Goal: Transaction & Acquisition: Purchase product/service

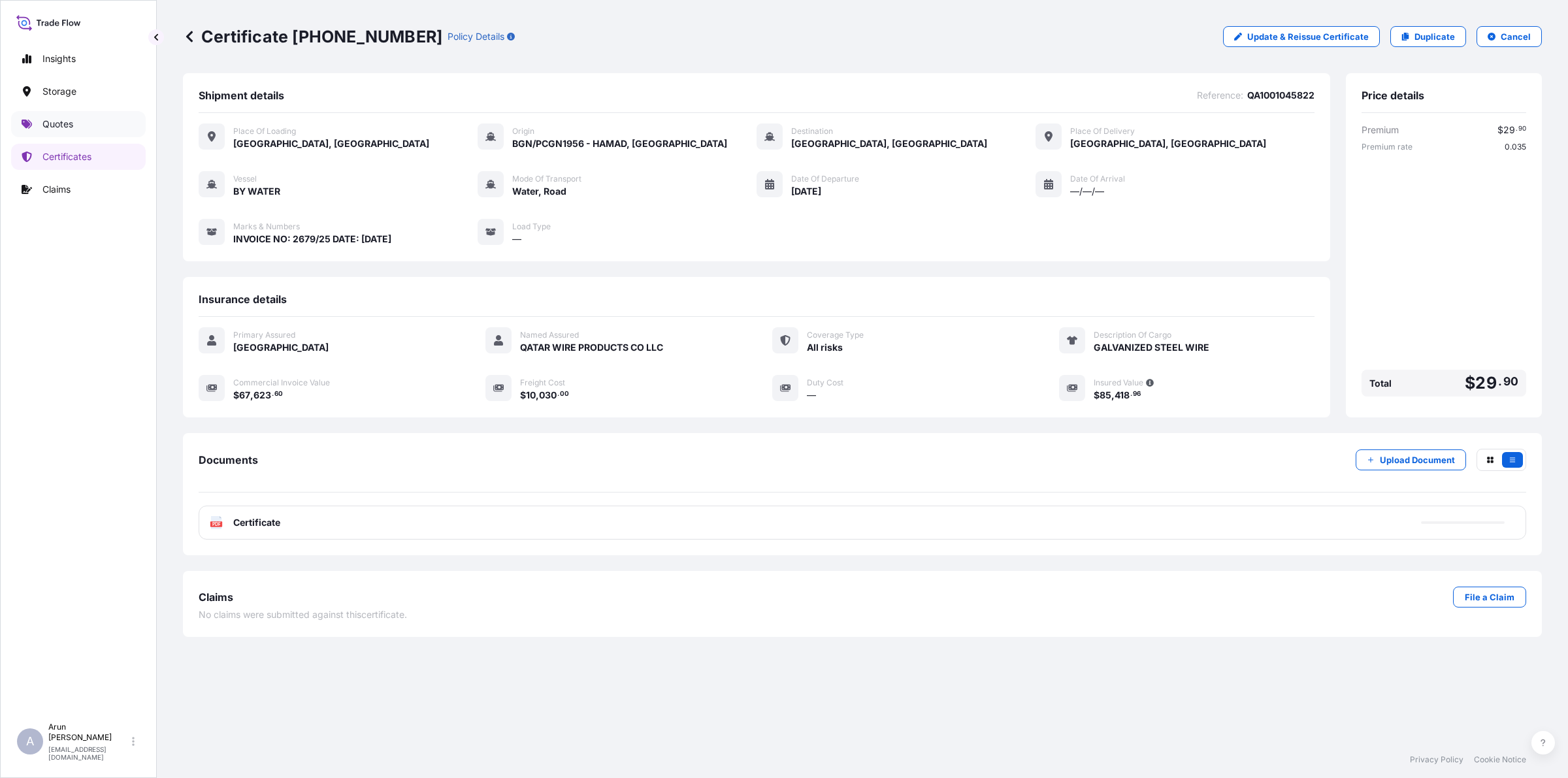
click at [68, 128] on p "Quotes" at bounding box center [58, 124] width 30 height 13
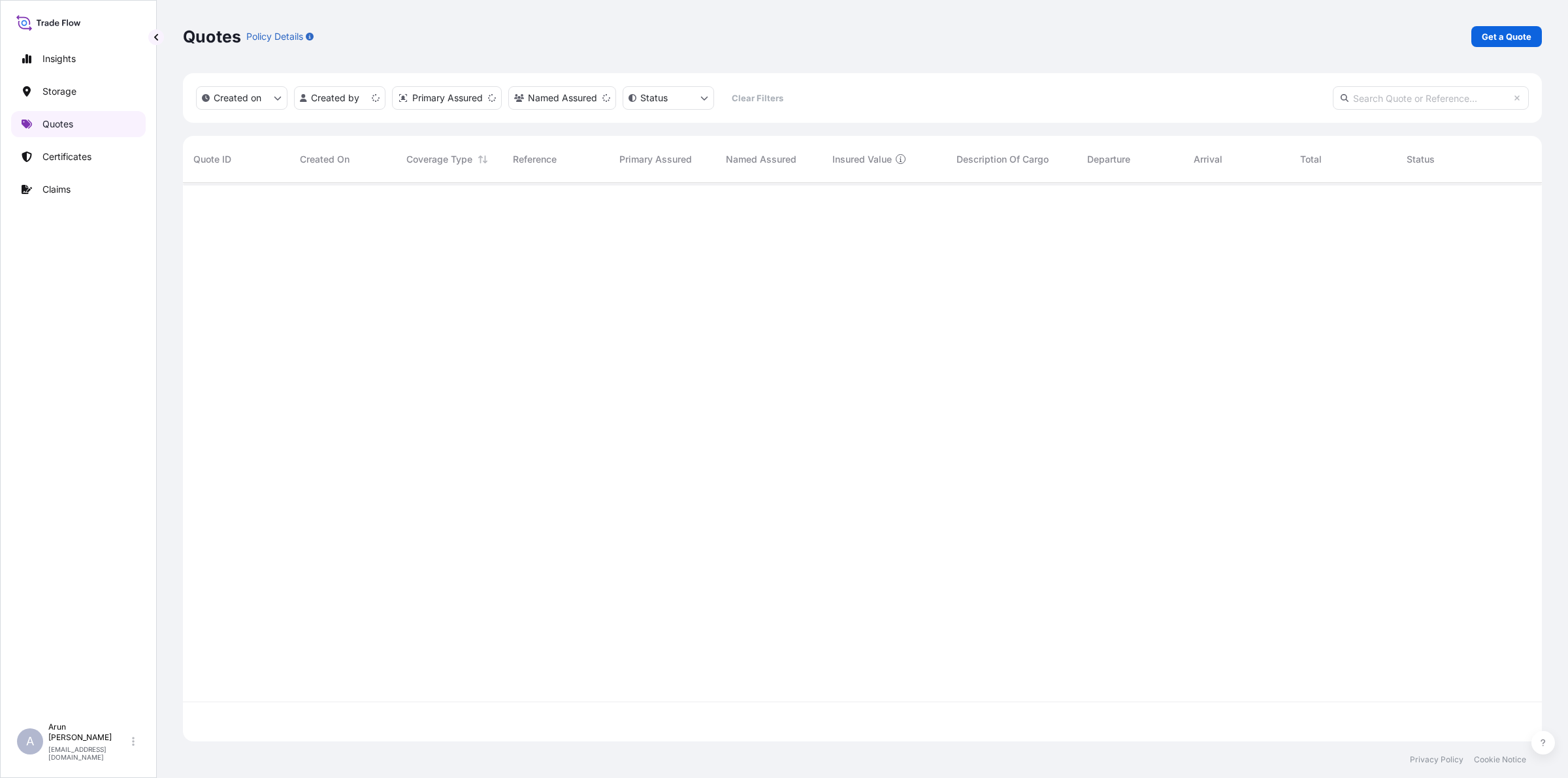
scroll to position [553, 1346]
click at [1514, 33] on p "Get a Quote" at bounding box center [1507, 37] width 50 height 13
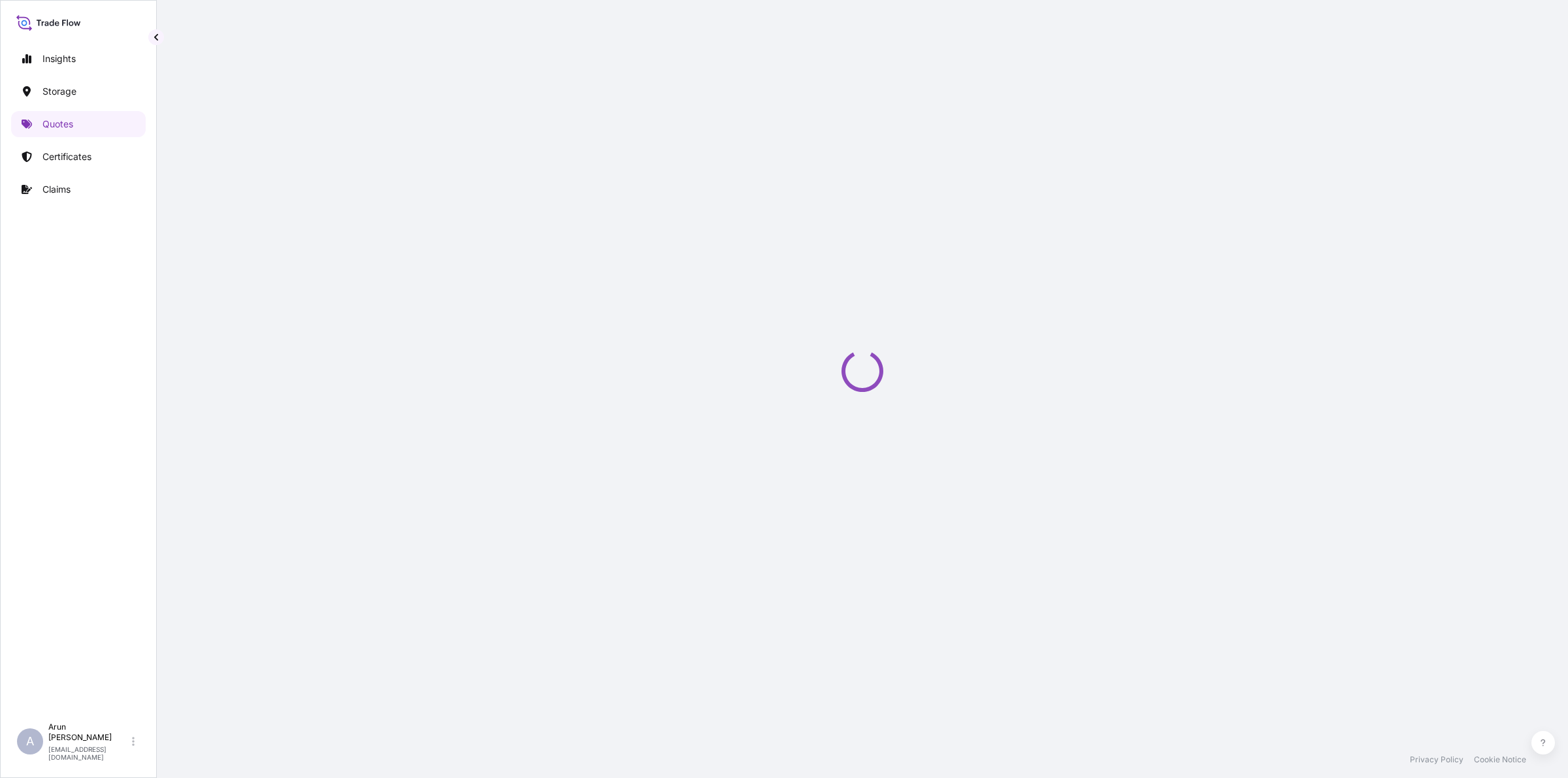
select select "Water"
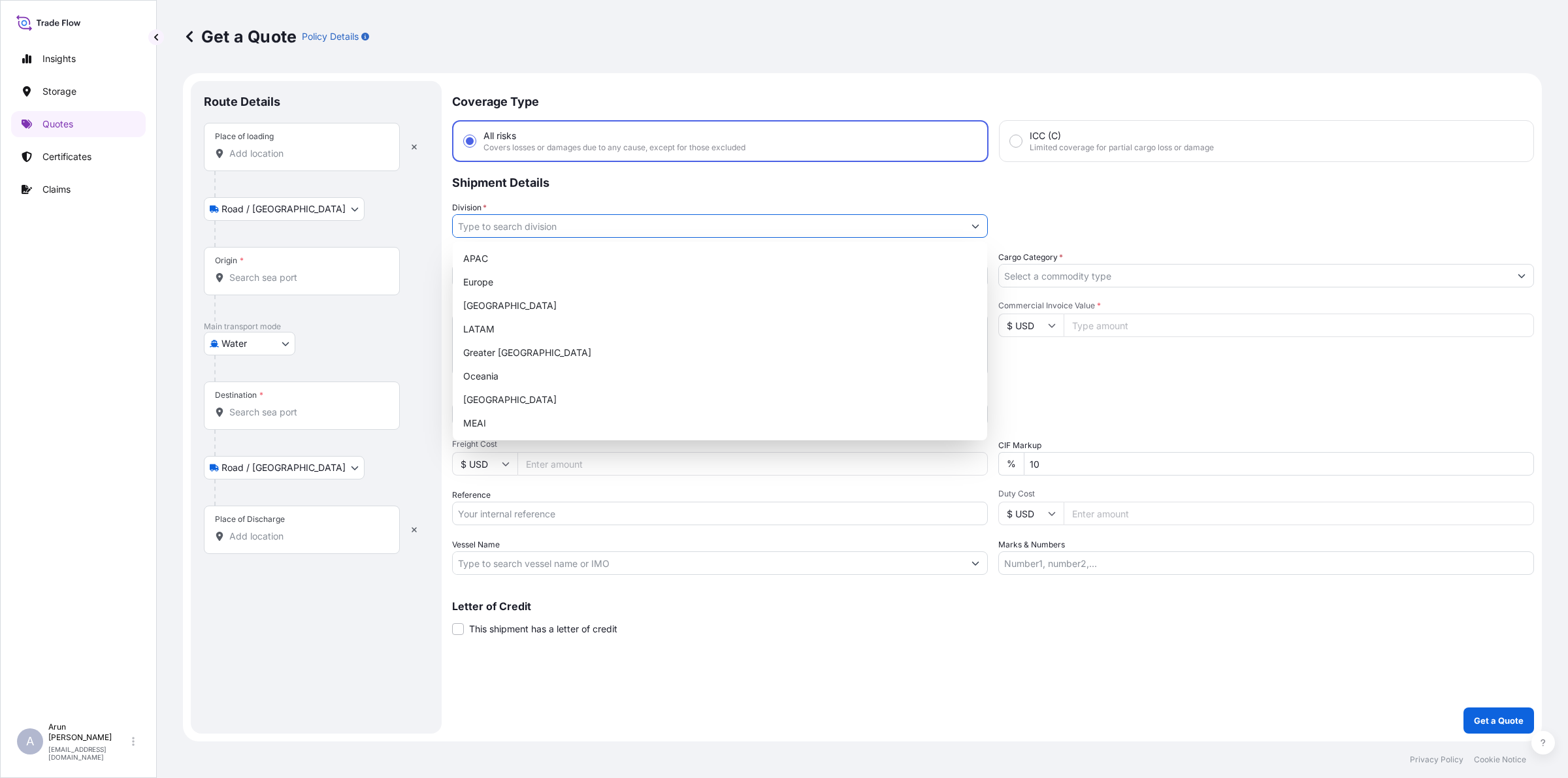
click at [686, 226] on input "Division *" at bounding box center [708, 226] width 510 height 23
click at [481, 425] on div "MEAI" at bounding box center [719, 423] width 524 height 23
type input "MEAI"
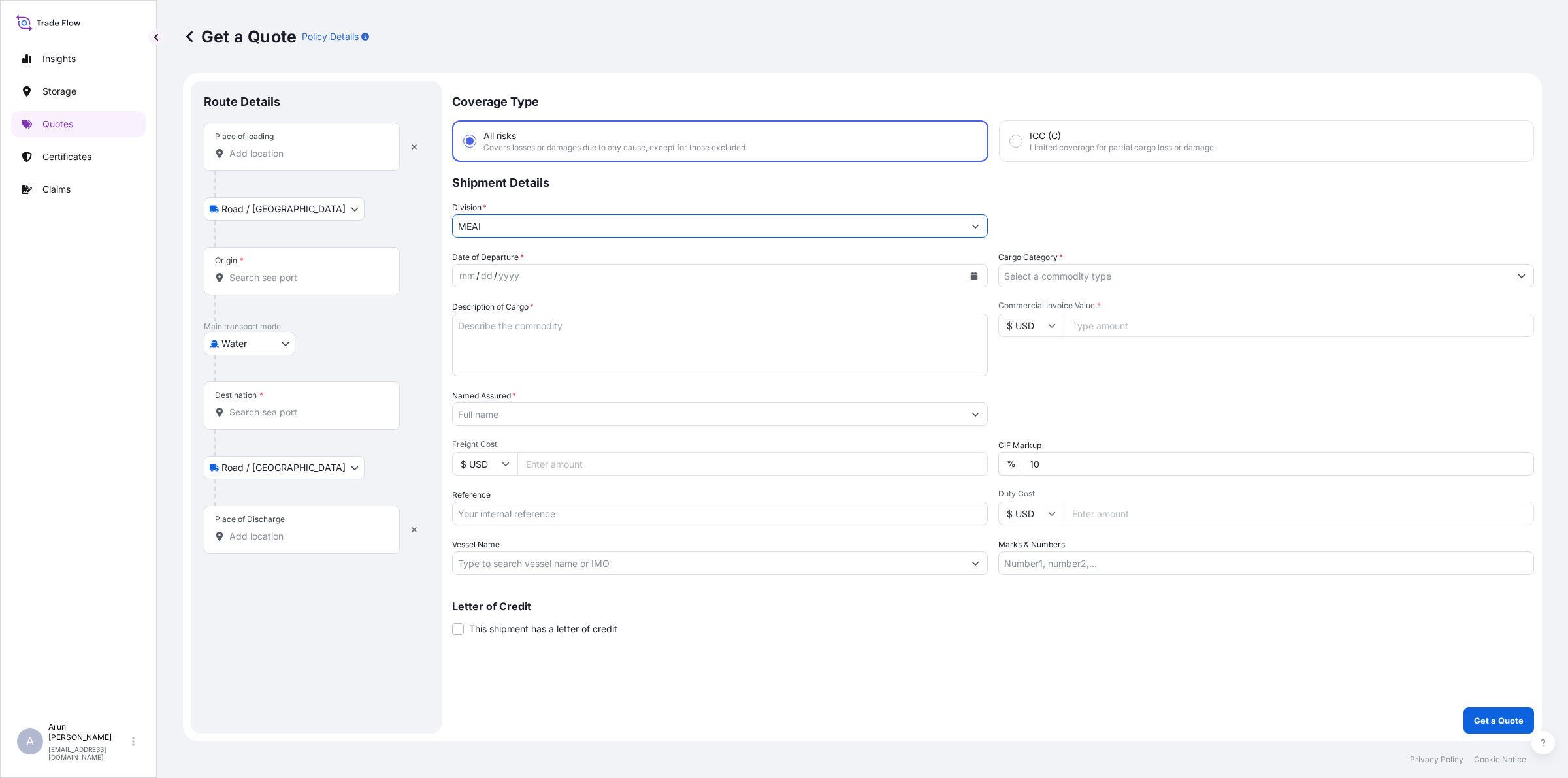
click at [1122, 266] on input "Cargo Category *" at bounding box center [1254, 275] width 510 height 23
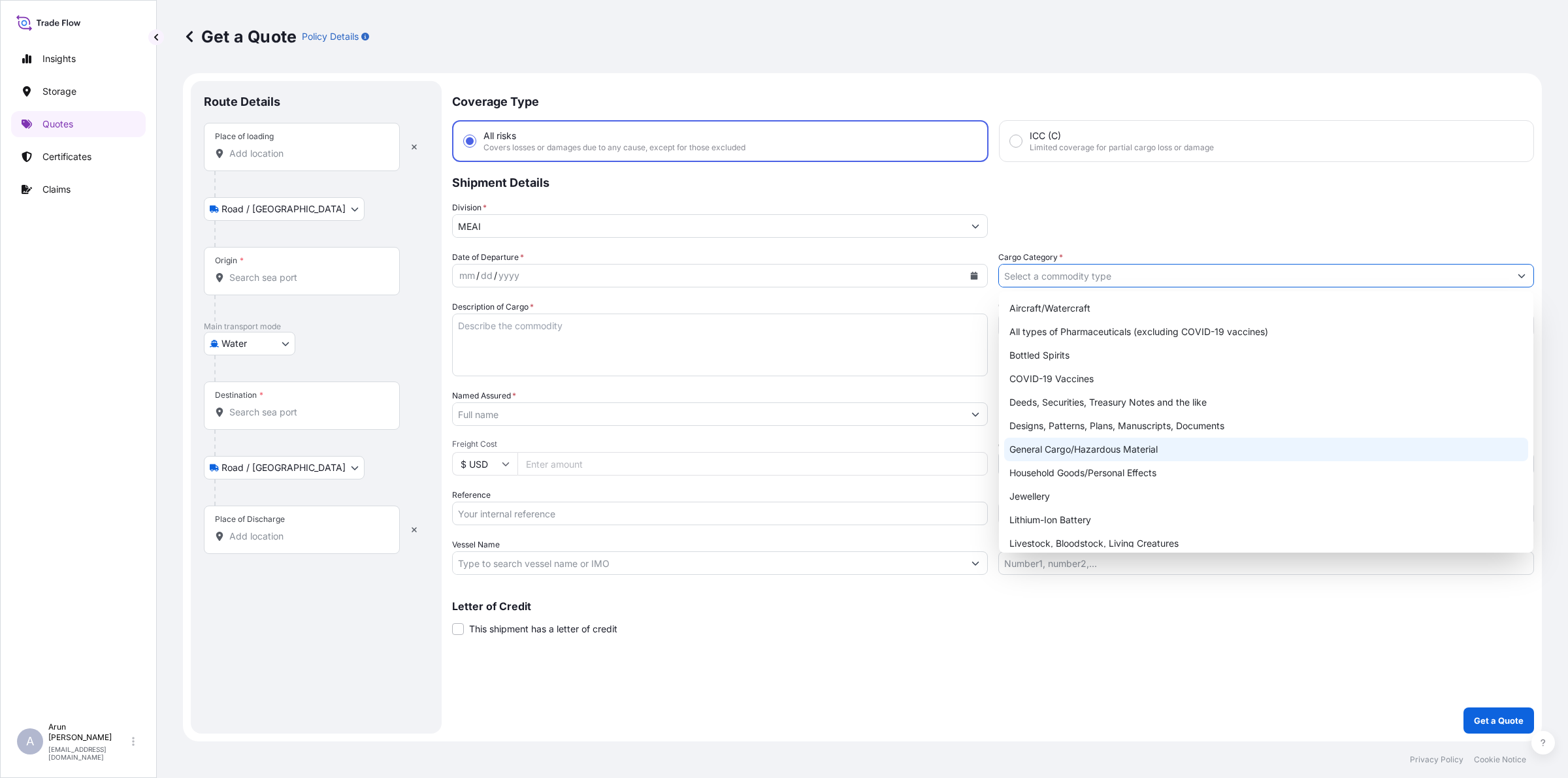
click at [1093, 443] on div "General Cargo/Hazardous Material" at bounding box center [1265, 449] width 524 height 23
type input "General Cargo/Hazardous Material"
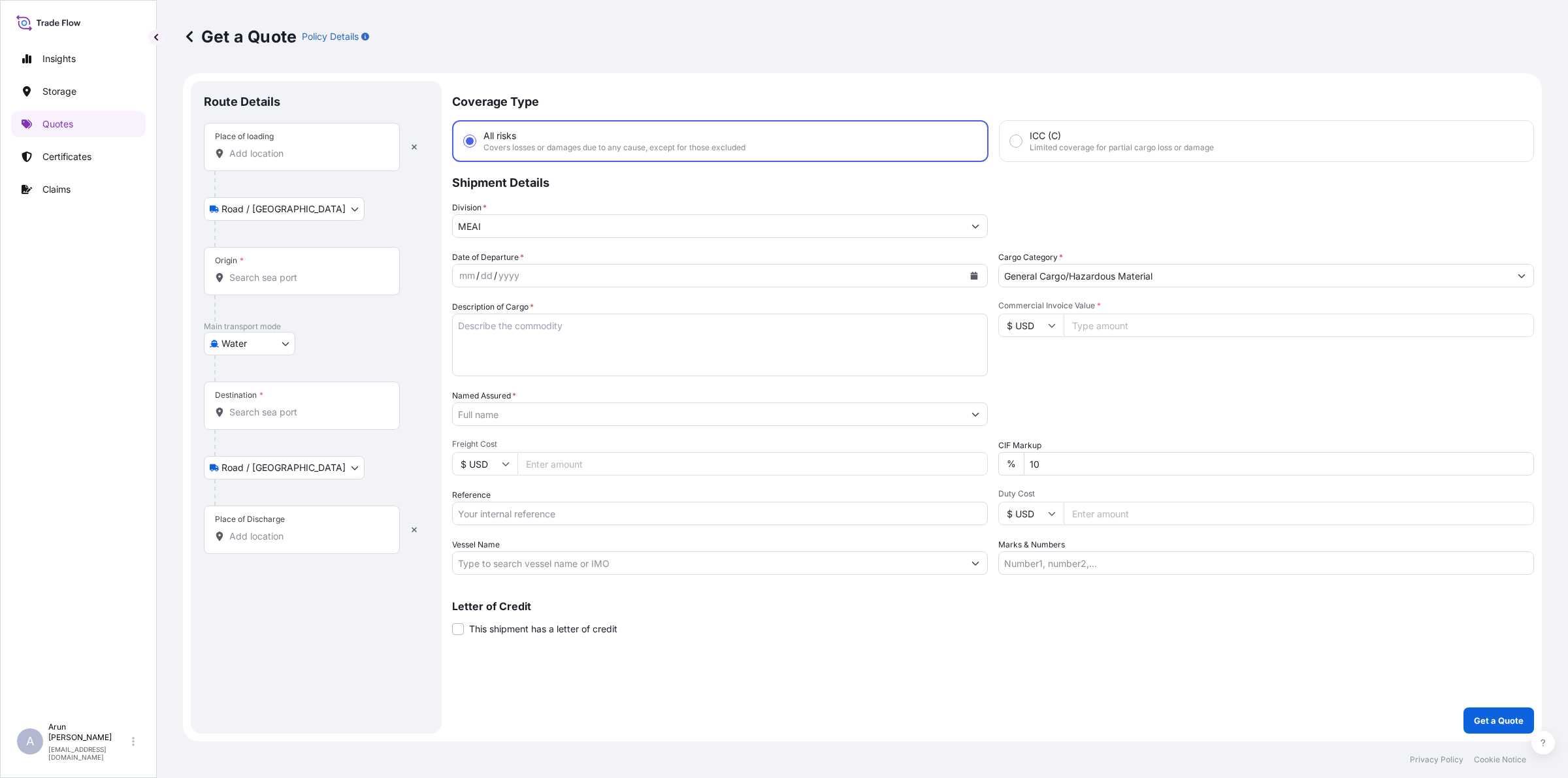
click at [598, 471] on input "Freight Cost" at bounding box center [752, 464] width 470 height 23
type input "1800"
click at [288, 156] on input "Place of loading" at bounding box center [307, 153] width 154 height 13
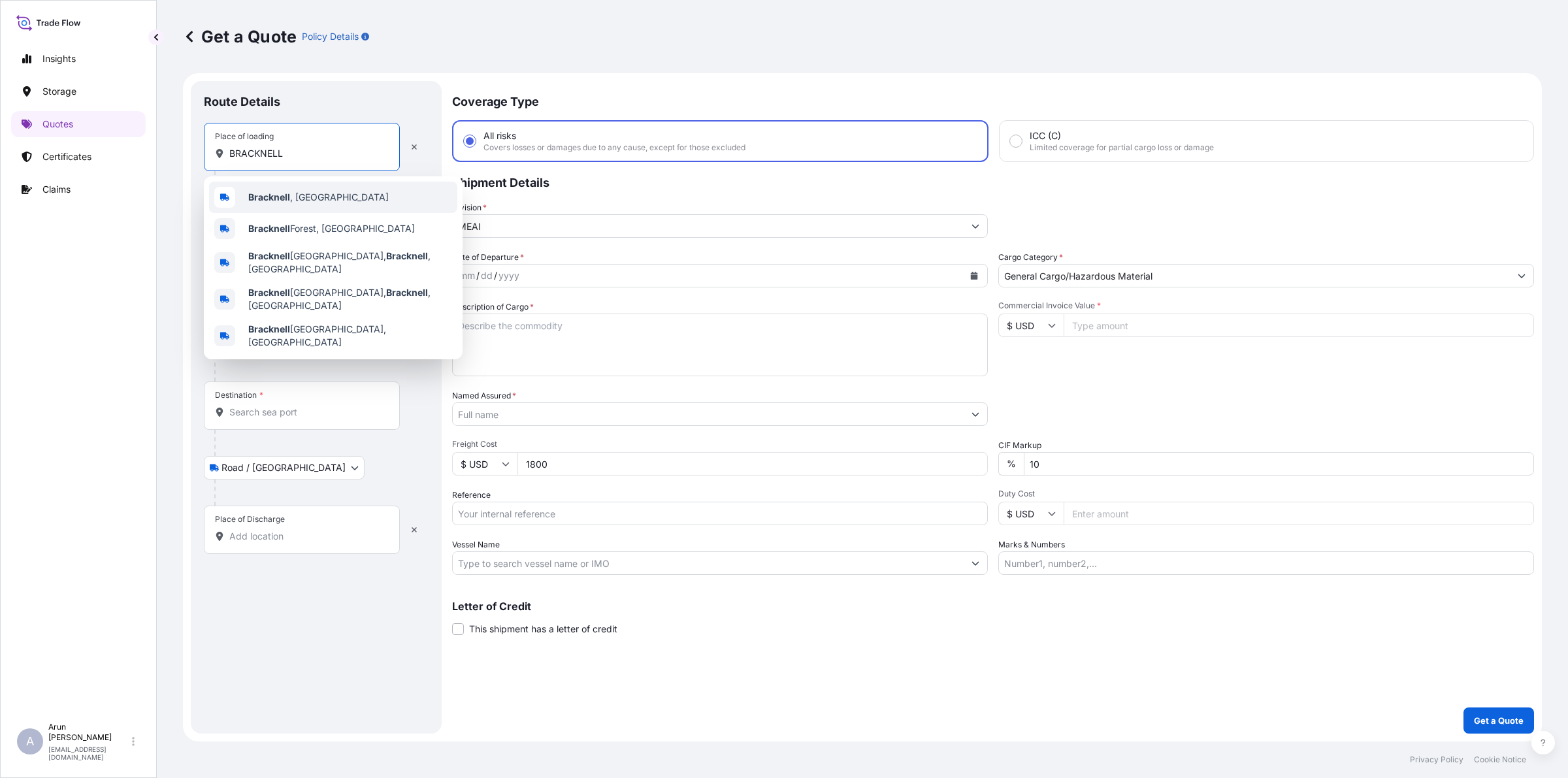
click at [319, 204] on div "Bracknell , [GEOGRAPHIC_DATA]" at bounding box center [333, 197] width 248 height 31
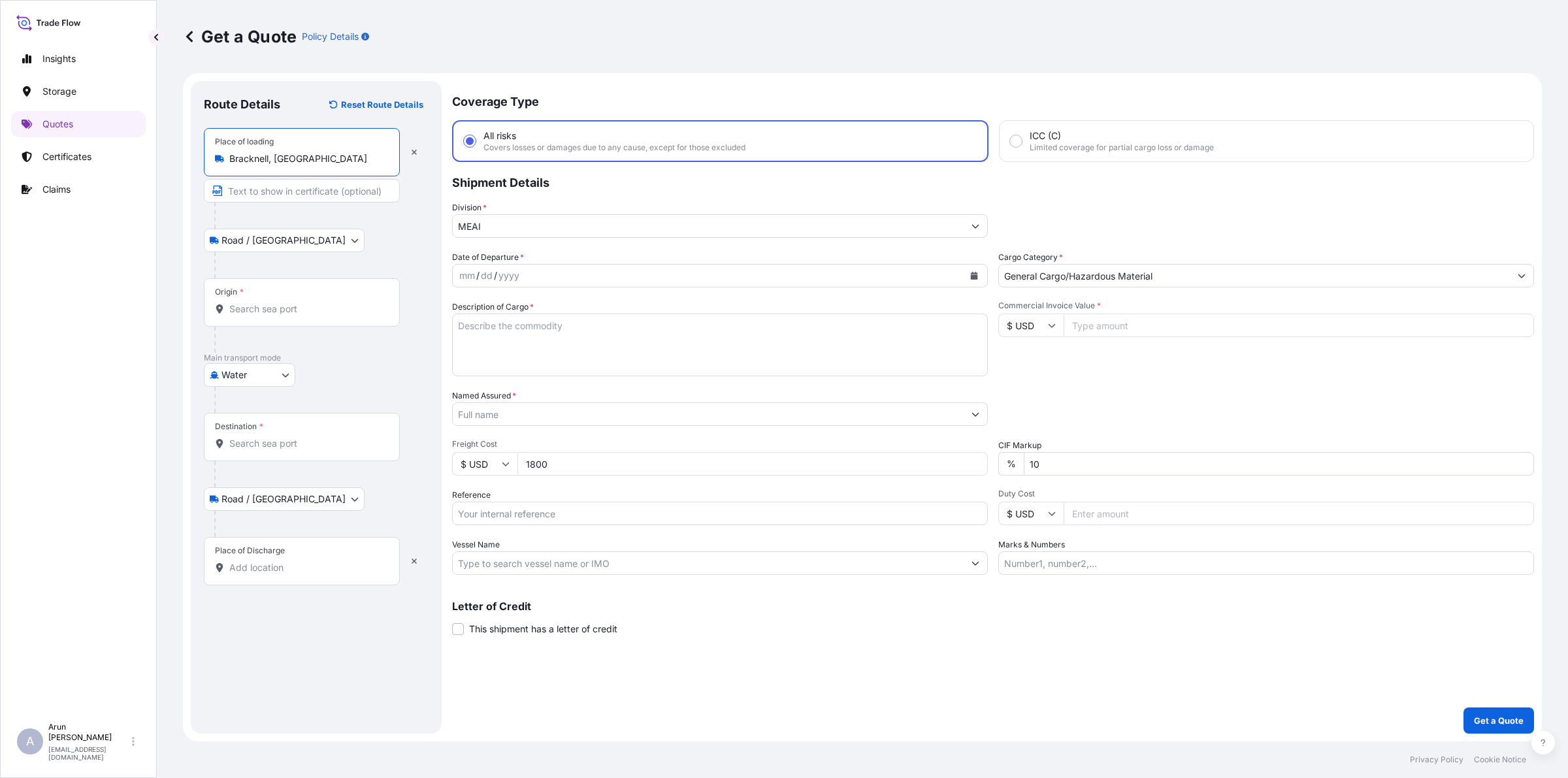
type input "Bracknell, [GEOGRAPHIC_DATA]"
click at [276, 194] on input "Text to appear on certificate" at bounding box center [302, 191] width 196 height 23
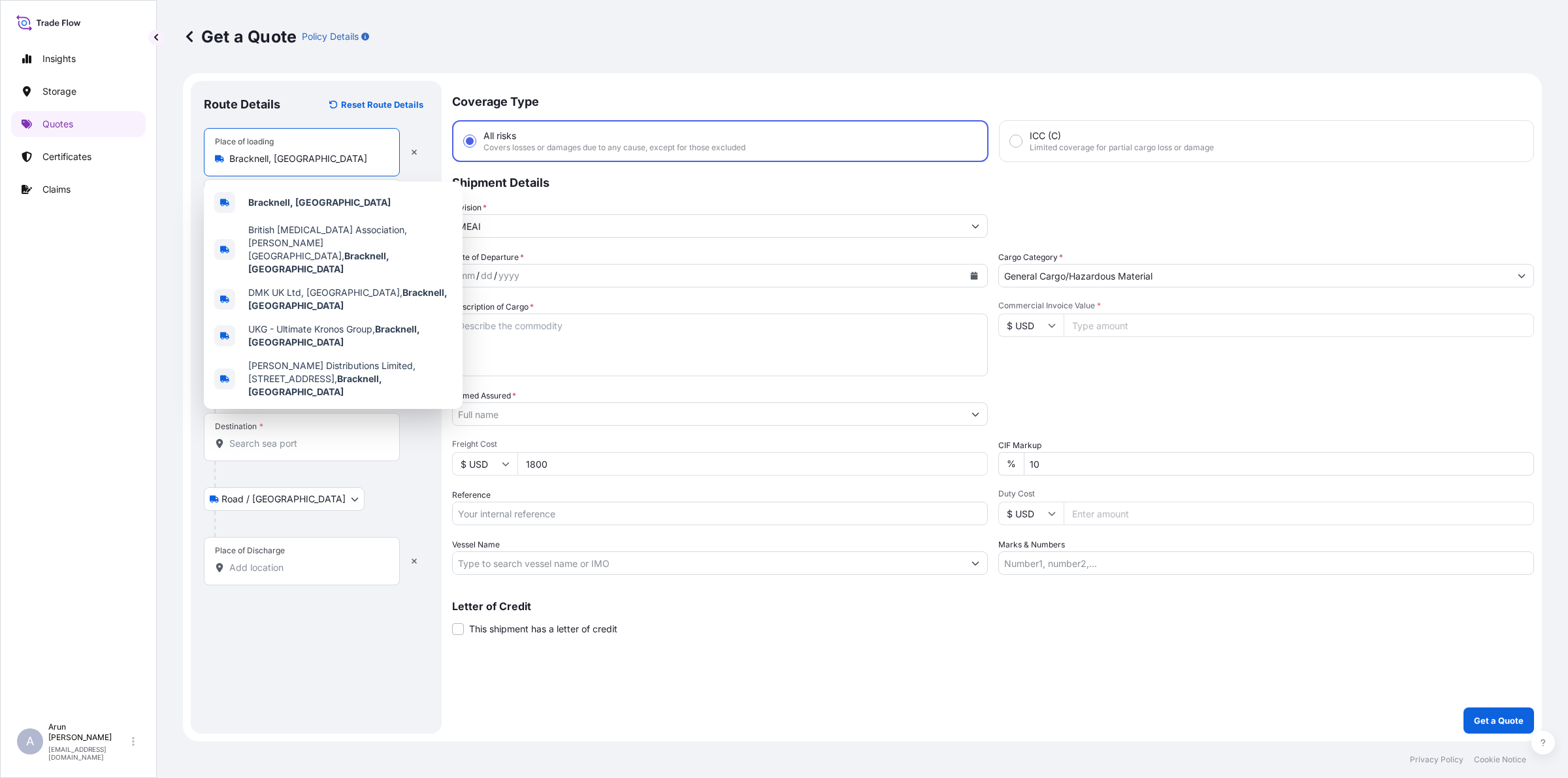
drag, startPoint x: 295, startPoint y: 156, endPoint x: 202, endPoint y: 151, distance: 93.1
click at [202, 151] on div "Route Details Reset Route Details Place of loading [GEOGRAPHIC_DATA], [GEOGRAPH…" at bounding box center [316, 407] width 251 height 653
click at [266, 206] on b "Bracknell, [GEOGRAPHIC_DATA]" at bounding box center [319, 202] width 142 height 11
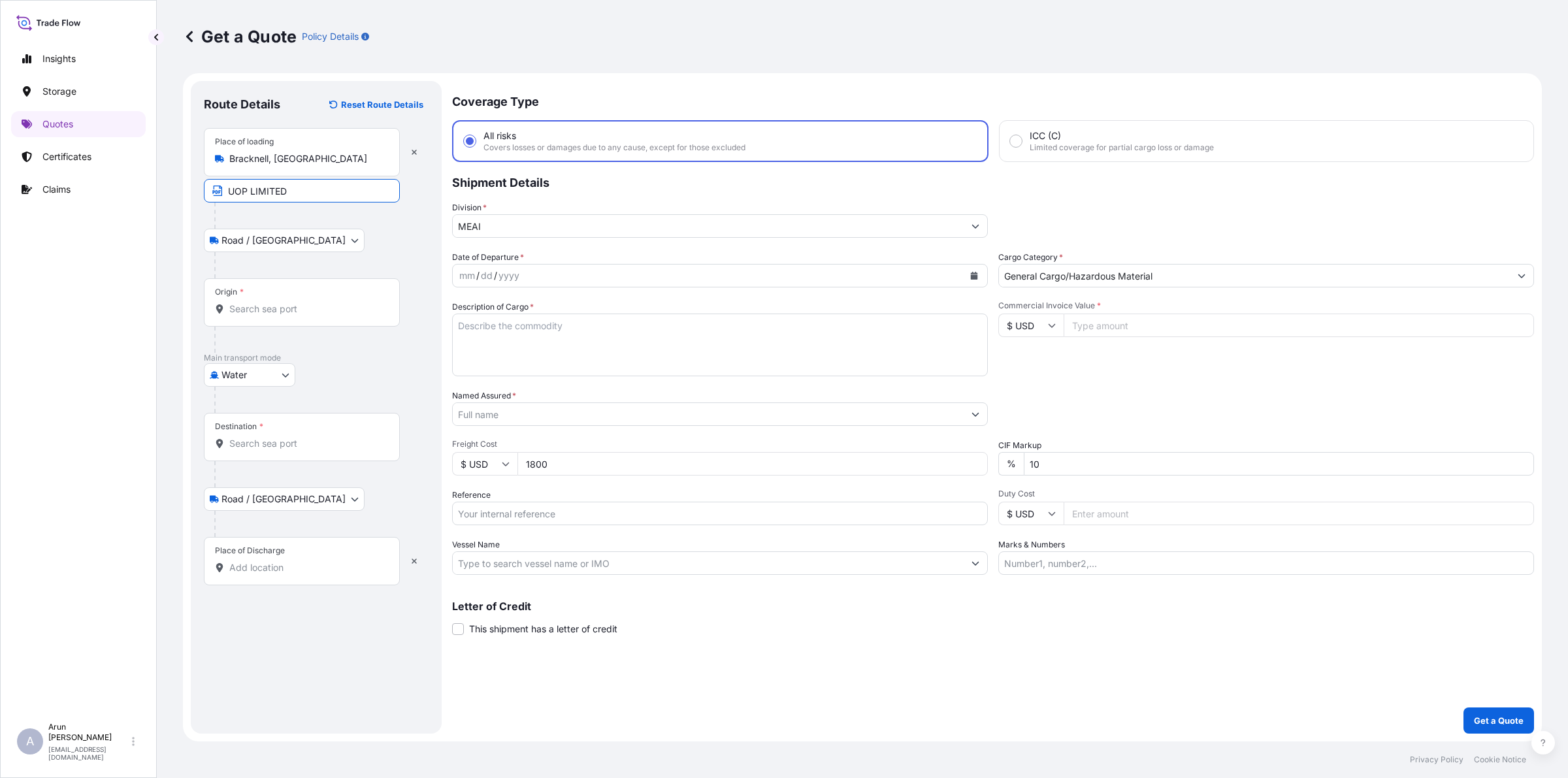
click at [308, 187] on input "UOP LIMITED" at bounding box center [302, 191] width 196 height 23
paste input "Bracknell, [GEOGRAPHIC_DATA]"
type input "UOP LIMITED, [GEOGRAPHIC_DATA], [GEOGRAPHIC_DATA]"
click at [319, 309] on input "Origin *" at bounding box center [307, 309] width 154 height 13
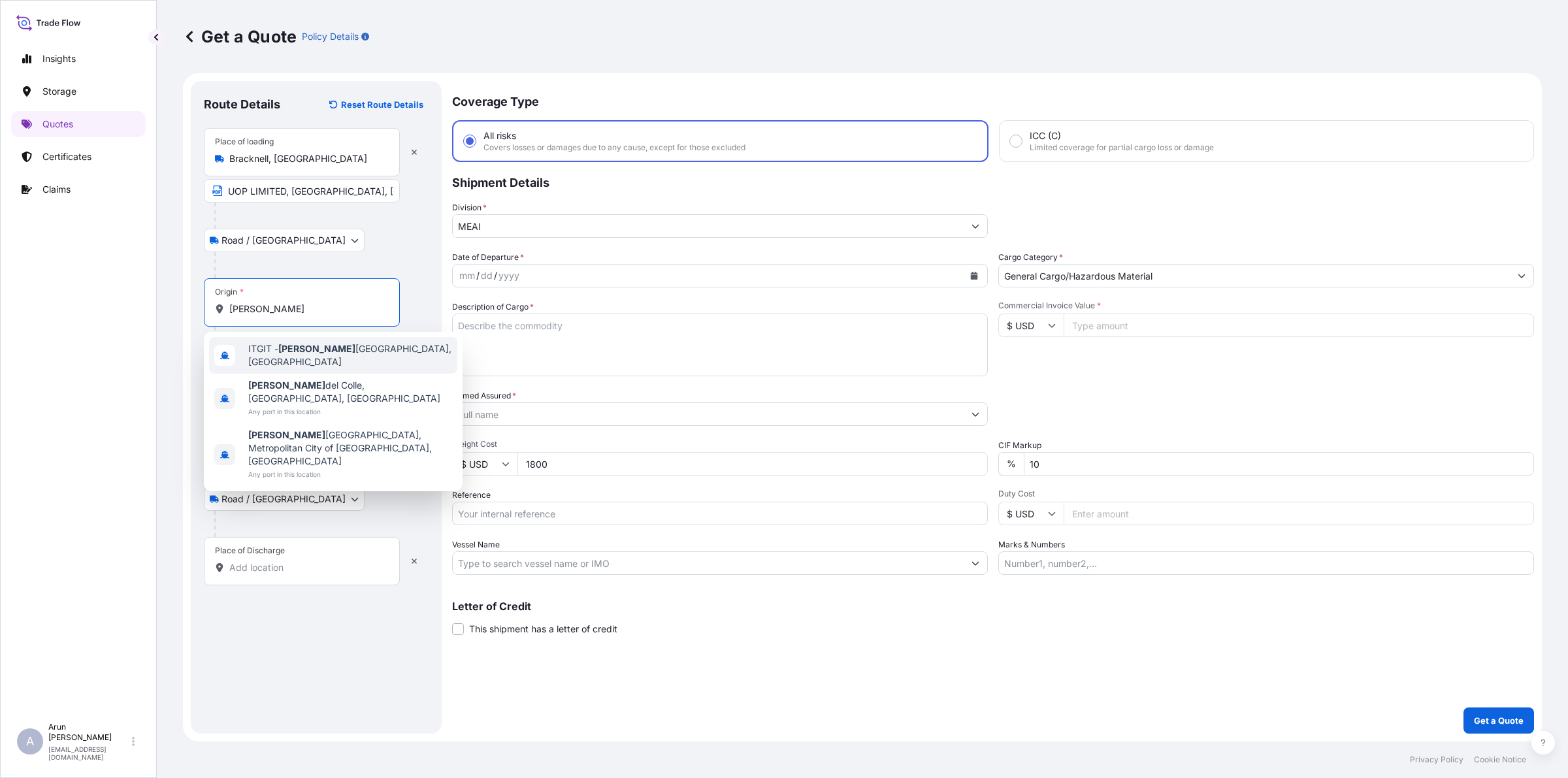
click at [347, 363] on div "ITGIT - [PERSON_NAME] [PERSON_NAME], [GEOGRAPHIC_DATA]" at bounding box center [333, 355] width 248 height 37
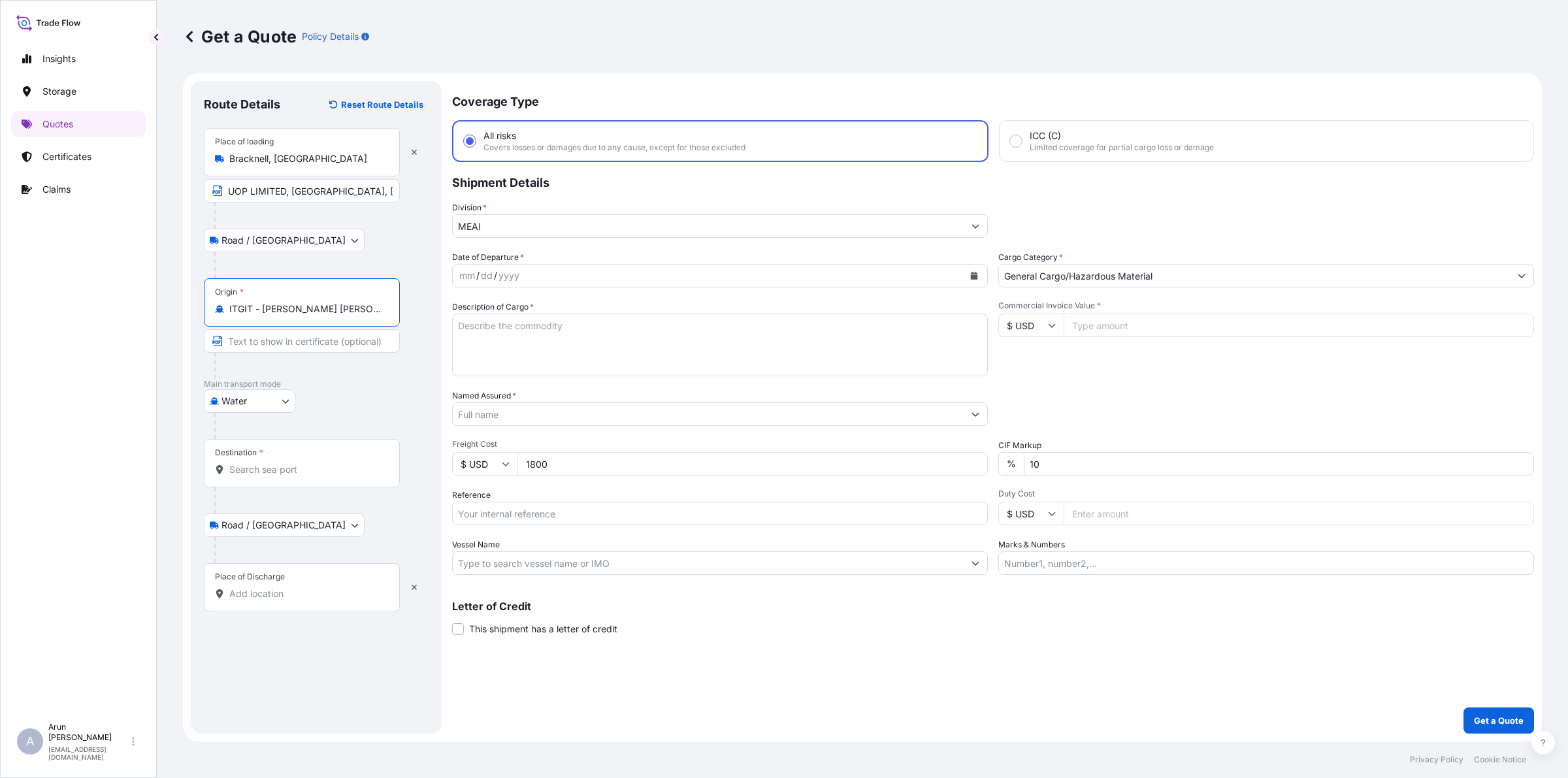
type input "ITGIT - [PERSON_NAME] [PERSON_NAME], [GEOGRAPHIC_DATA]"
click at [324, 470] on input "Destination *" at bounding box center [307, 469] width 154 height 13
type input "QAHMD - BGN/PCGN1956 - HAMAD, [GEOGRAPHIC_DATA]"
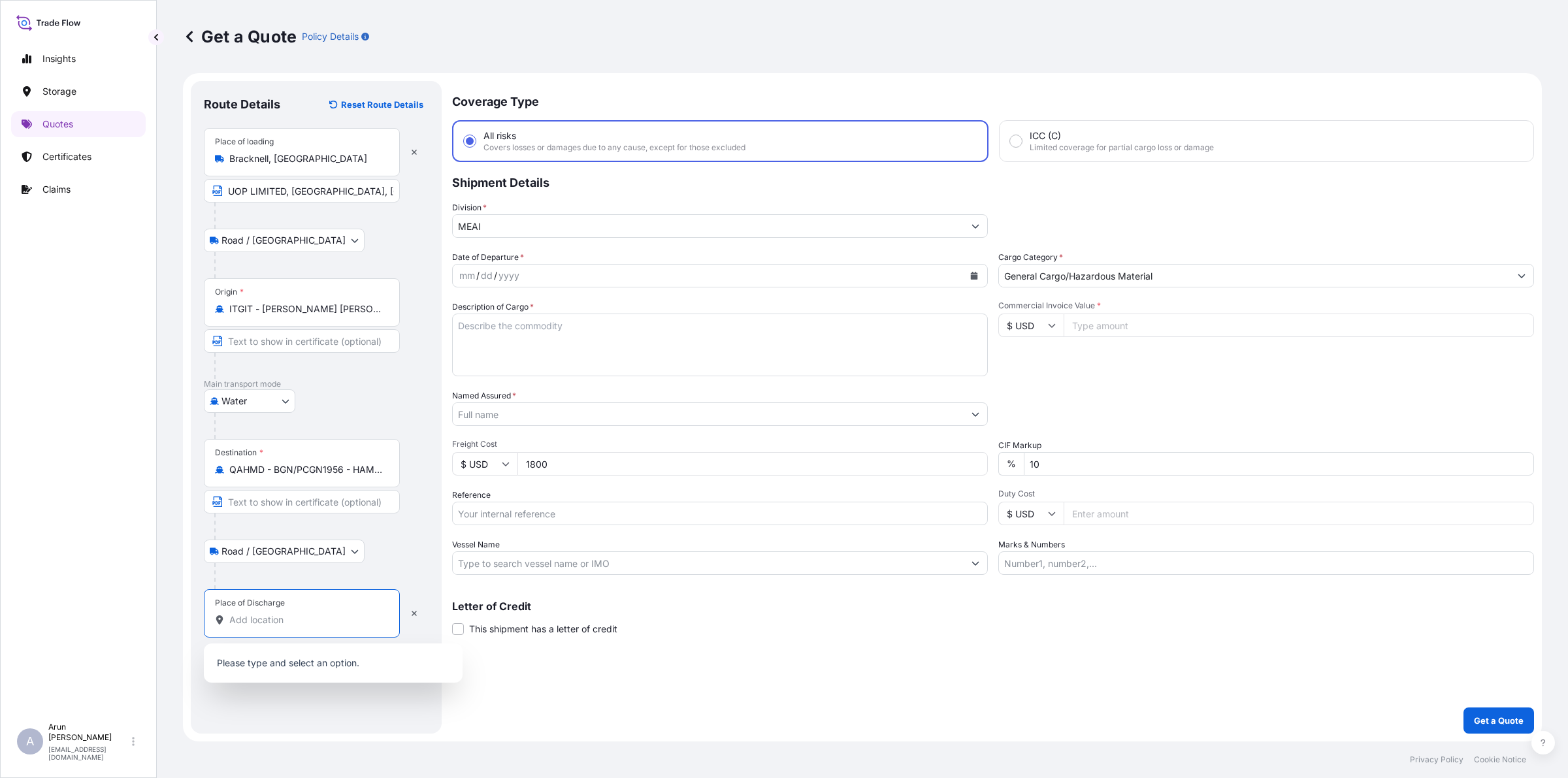
click at [301, 626] on input "Place of Discharge" at bounding box center [307, 619] width 154 height 13
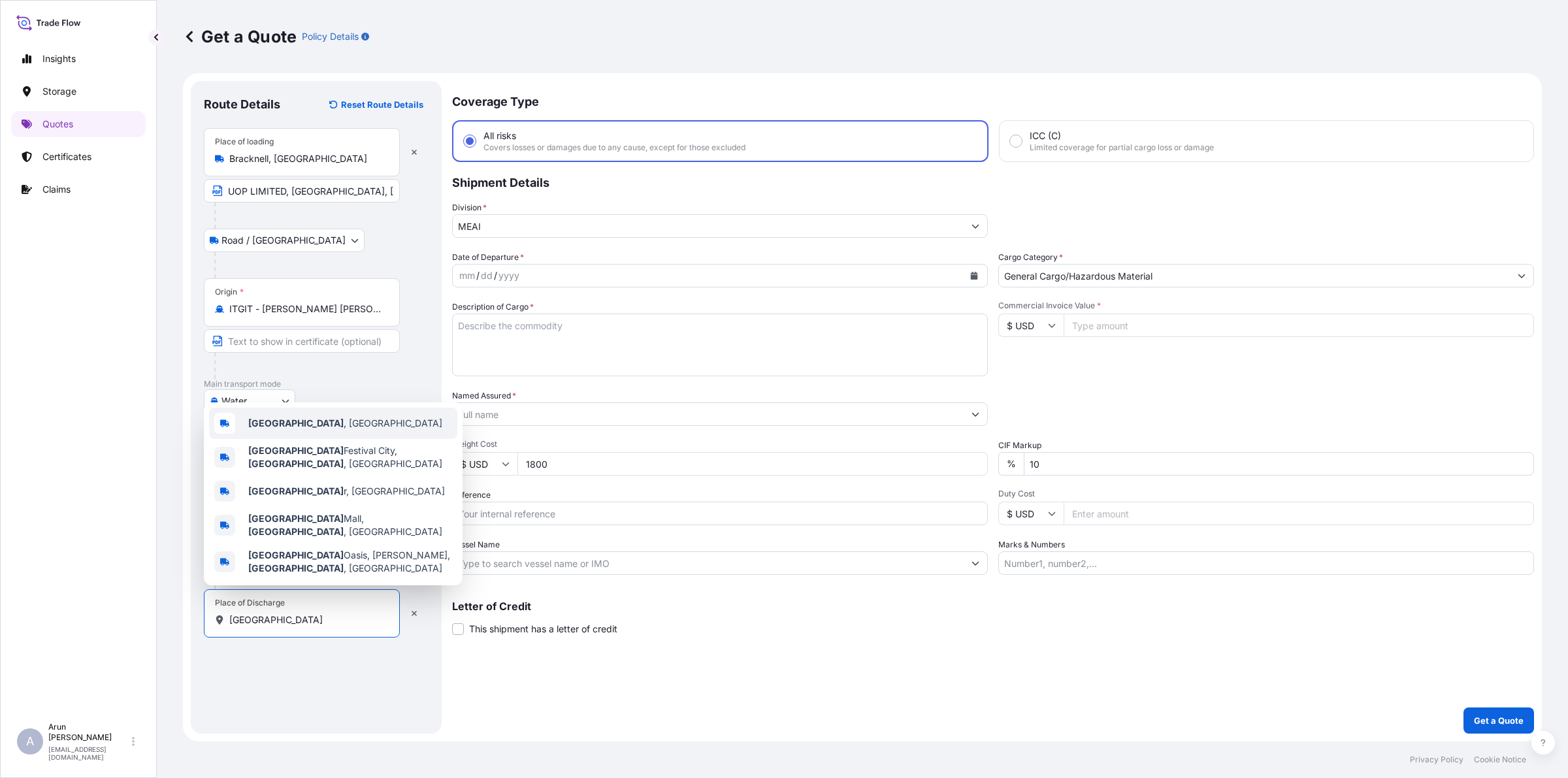
click at [271, 429] on span "[GEOGRAPHIC_DATA] , [GEOGRAPHIC_DATA]" at bounding box center [345, 423] width 194 height 13
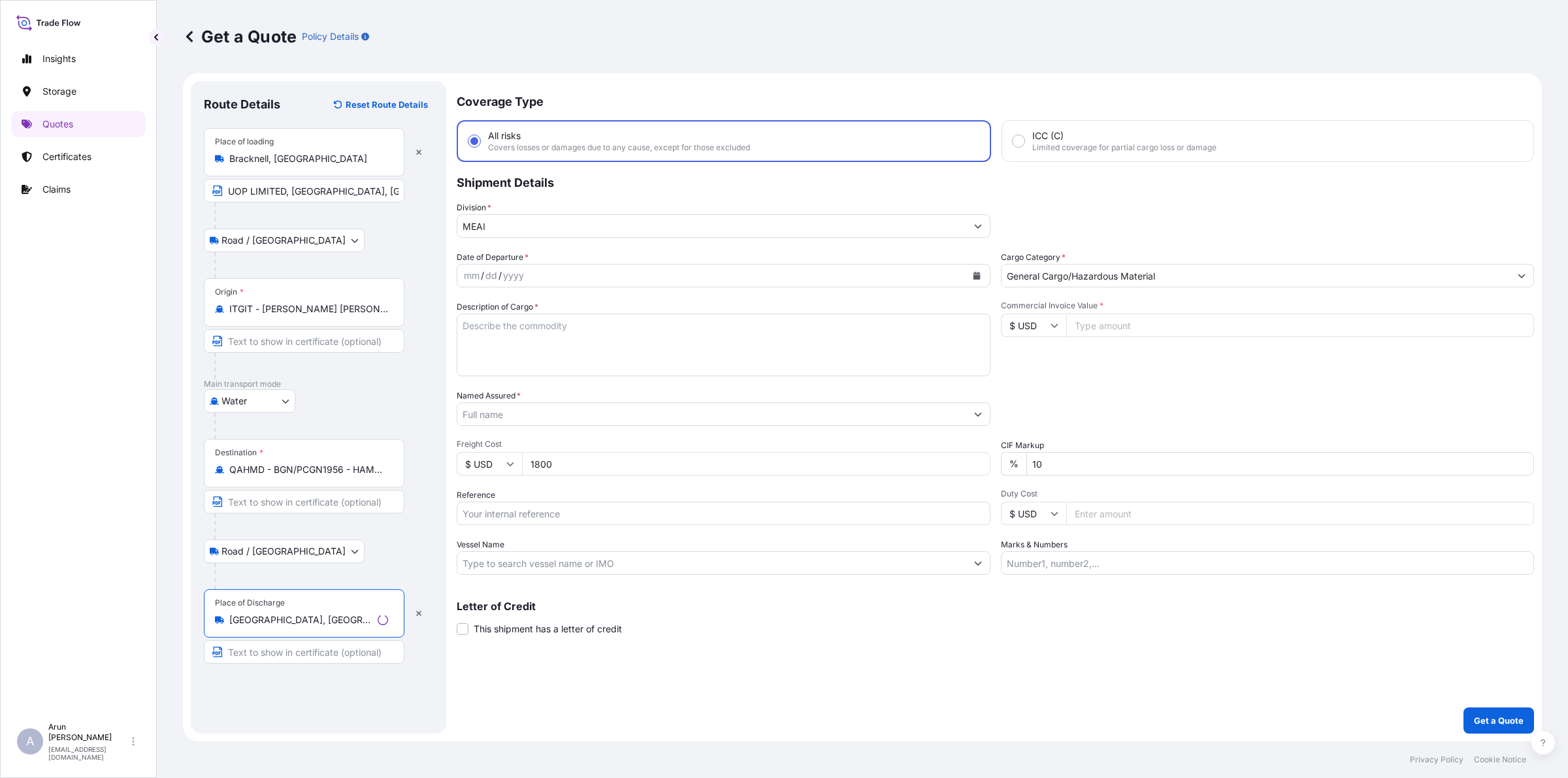
type input "[GEOGRAPHIC_DATA], [GEOGRAPHIC_DATA]"
click at [300, 647] on input "Text to appear on certificate" at bounding box center [302, 652] width 196 height 23
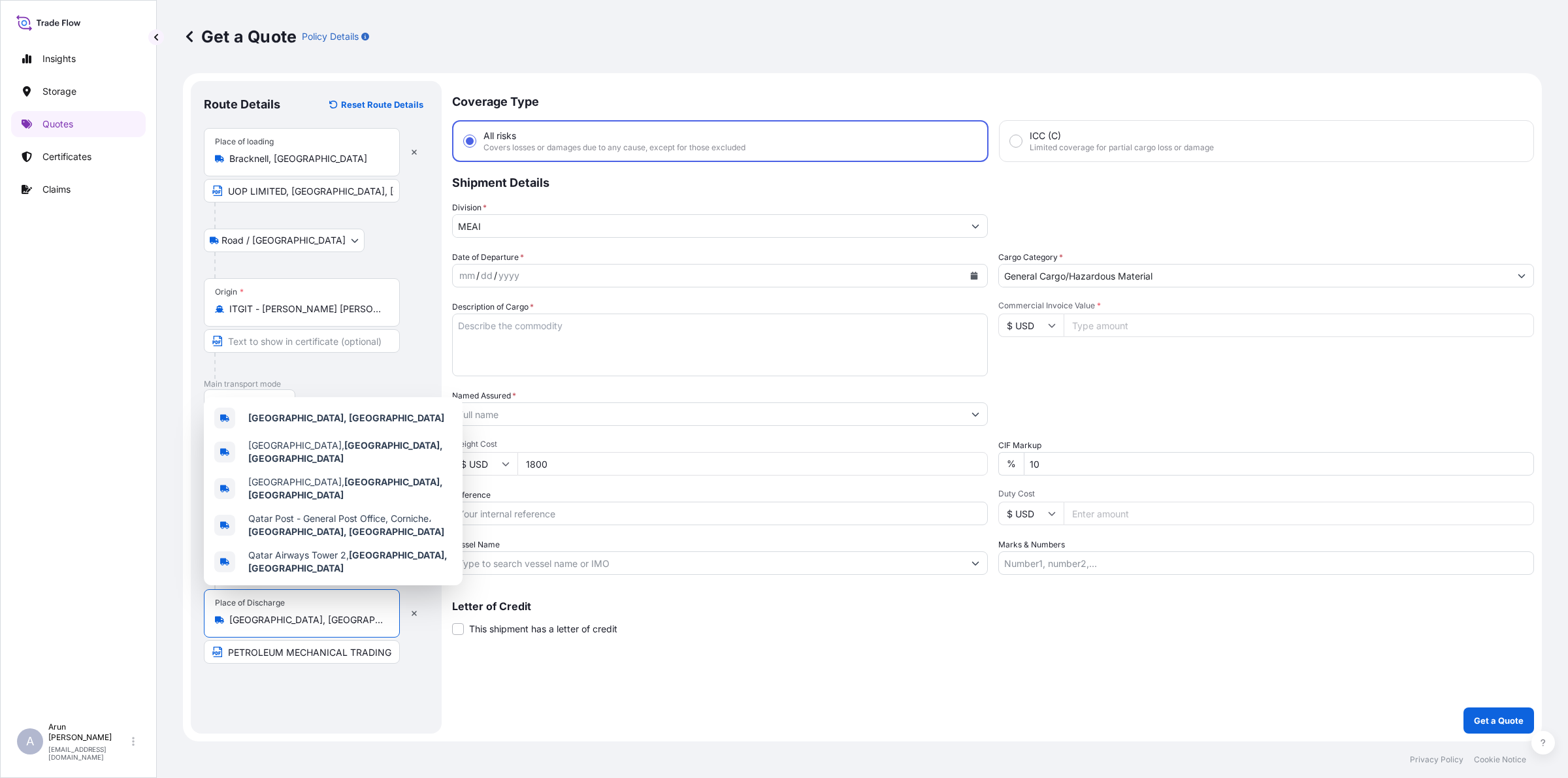
drag, startPoint x: 272, startPoint y: 622, endPoint x: 224, endPoint y: 633, distance: 49.2
click at [224, 633] on div "Place of Discharge [GEOGRAPHIC_DATA], [GEOGRAPHIC_DATA]" at bounding box center [302, 613] width 196 height 48
click at [391, 649] on input "PETROLEUM MECHANICAL TRADING CO" at bounding box center [302, 652] width 196 height 23
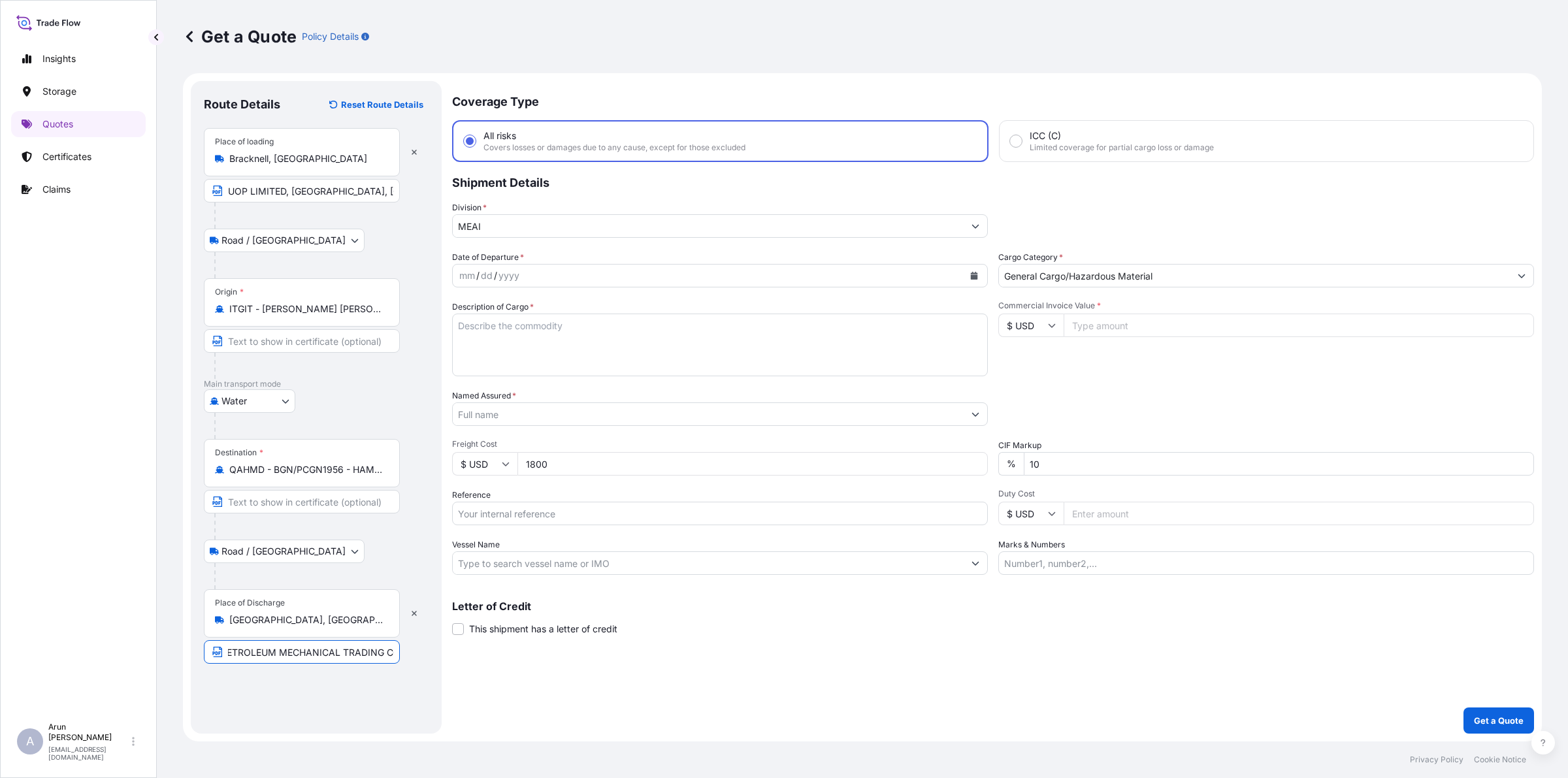
scroll to position [0, 13]
paste input "[GEOGRAPHIC_DATA], [GEOGRAPHIC_DATA]"
type input "PETROLEUM MECHANICAL TRADING CO, [GEOGRAPHIC_DATA], [GEOGRAPHIC_DATA]"
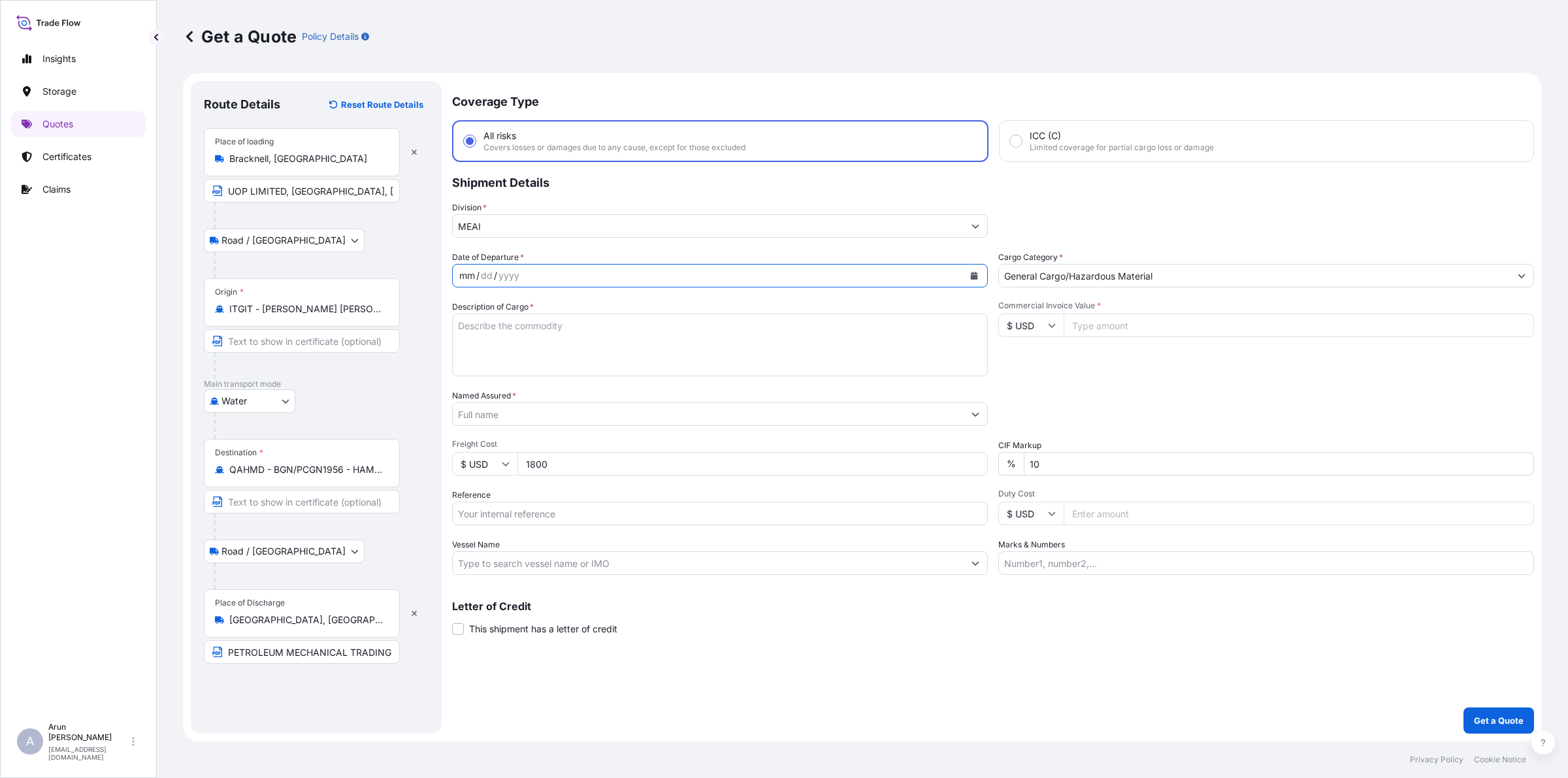
click at [595, 266] on div "mm / dd / yyyy" at bounding box center [708, 275] width 510 height 23
click at [970, 275] on button "Calendar" at bounding box center [973, 275] width 21 height 21
click at [530, 438] on div "23" at bounding box center [524, 434] width 23 height 23
click at [516, 335] on textarea "Description of Cargo *" at bounding box center [720, 345] width 535 height 63
type textarea "MOLSIV ADSORBENT"
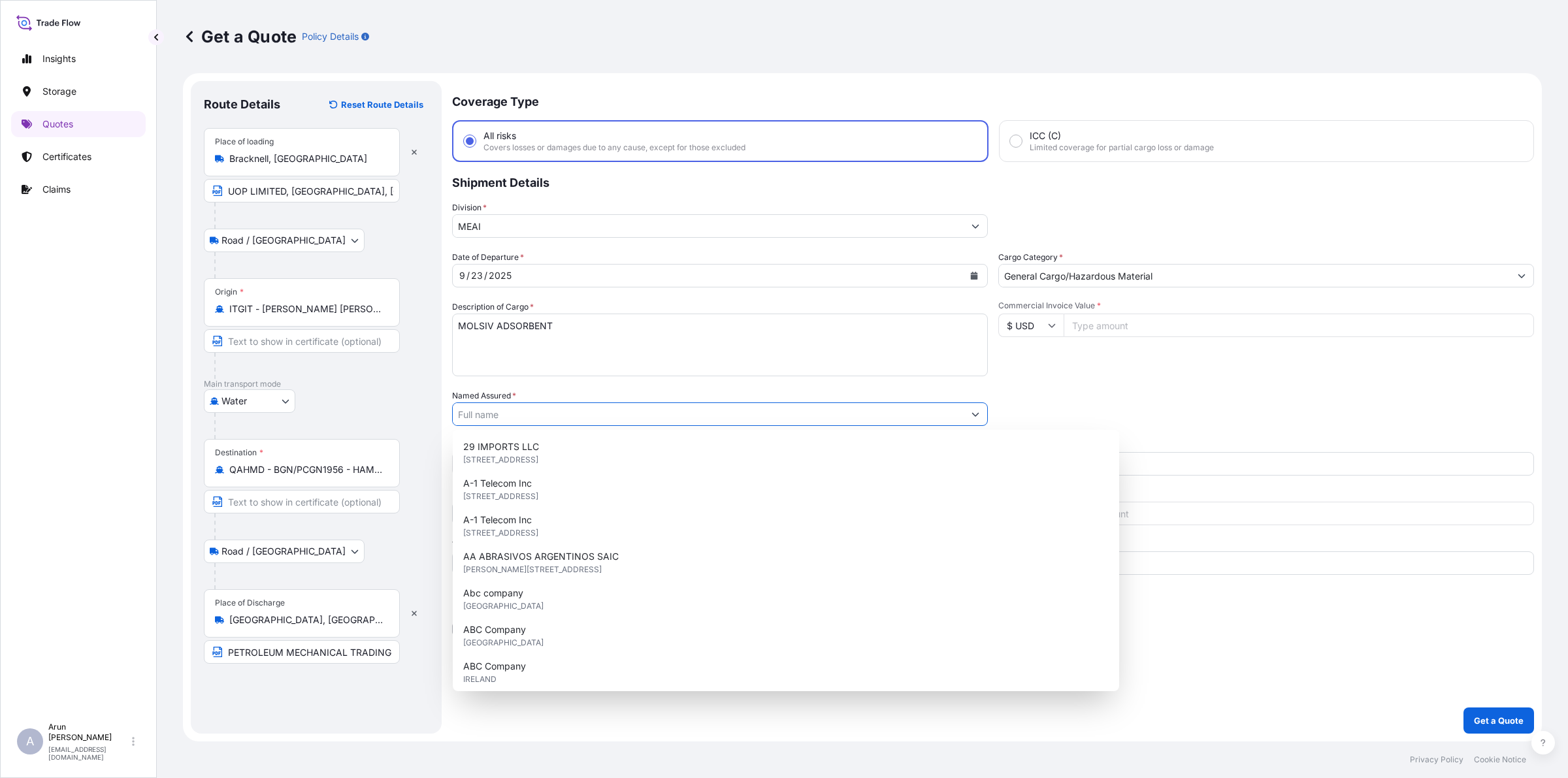
click at [602, 422] on input "Named Assured *" at bounding box center [708, 414] width 510 height 23
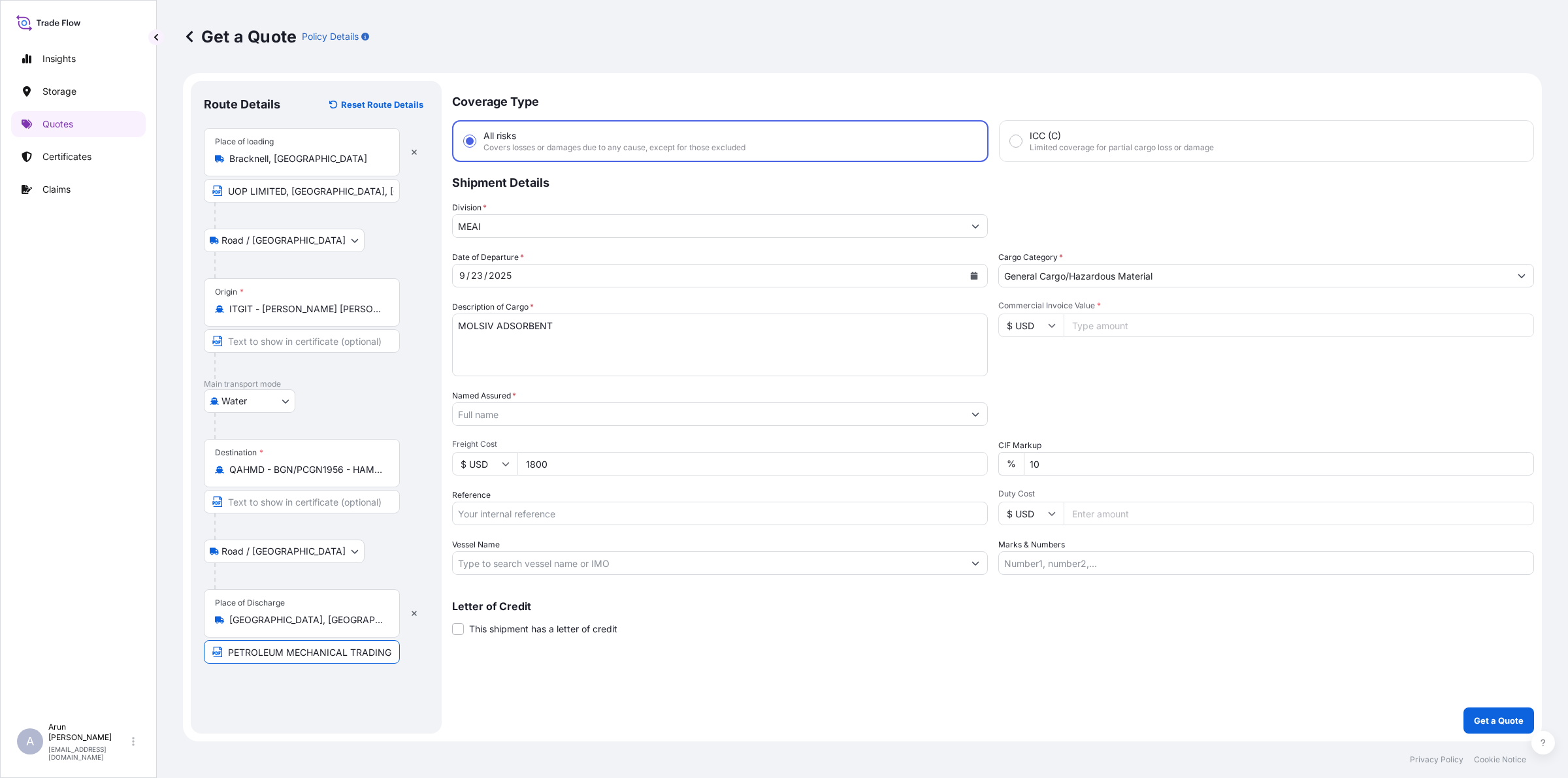
drag, startPoint x: 230, startPoint y: 654, endPoint x: 320, endPoint y: 655, distance: 90.0
click at [320, 655] on input "PETROLEUM MECHANICAL TRADING CO, [GEOGRAPHIC_DATA], [GEOGRAPHIC_DATA]" at bounding box center [302, 652] width 196 height 23
drag, startPoint x: 345, startPoint y: 657, endPoint x: 197, endPoint y: 685, distance: 150.6
click at [197, 685] on div "Route Details Reset Route Details Place of loading [GEOGRAPHIC_DATA], [GEOGRAPH…" at bounding box center [316, 407] width 251 height 653
click at [532, 416] on input "Named Assured *" at bounding box center [708, 414] width 510 height 23
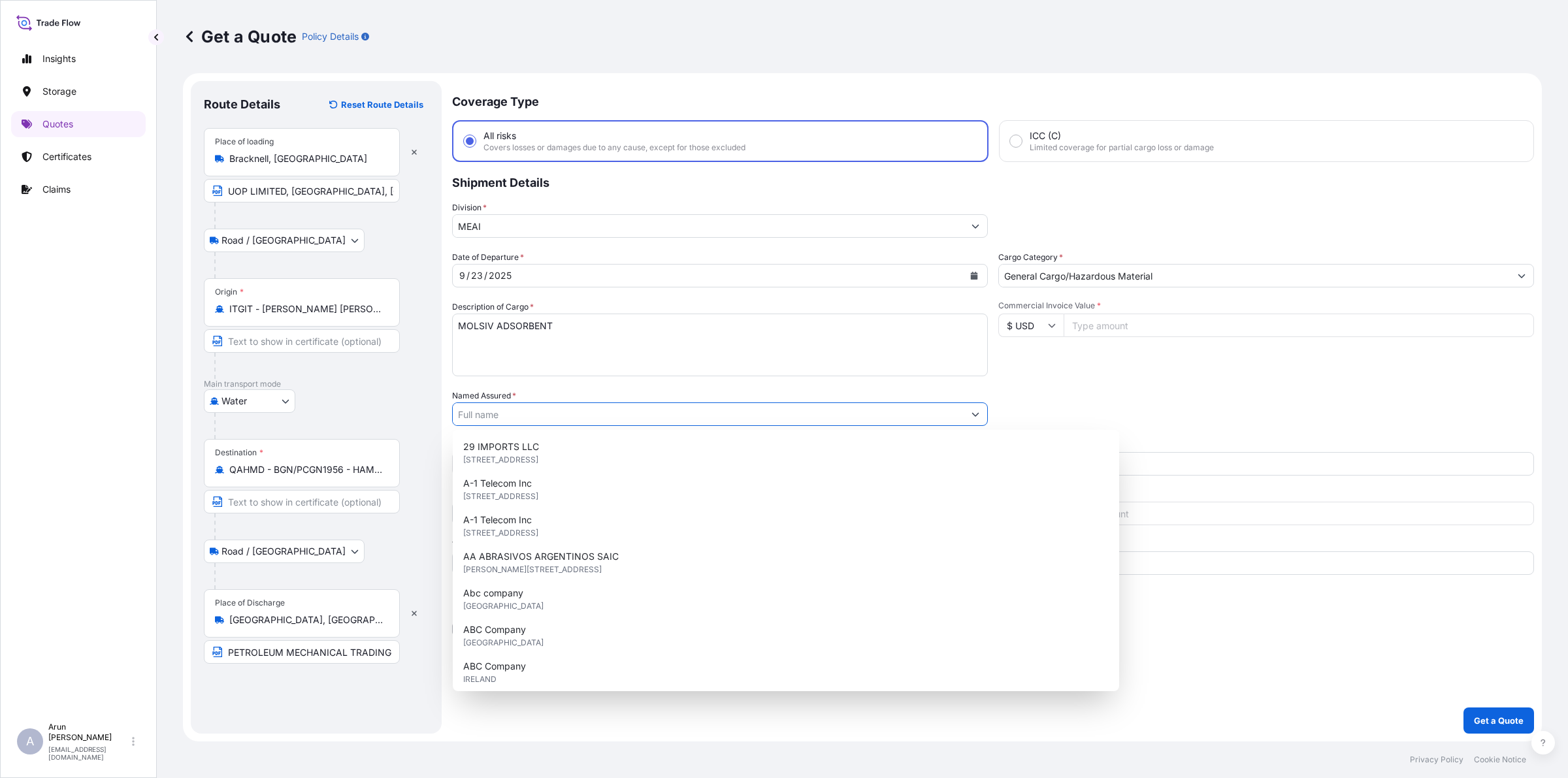
paste input "PETROLEUM MECHANICAL"
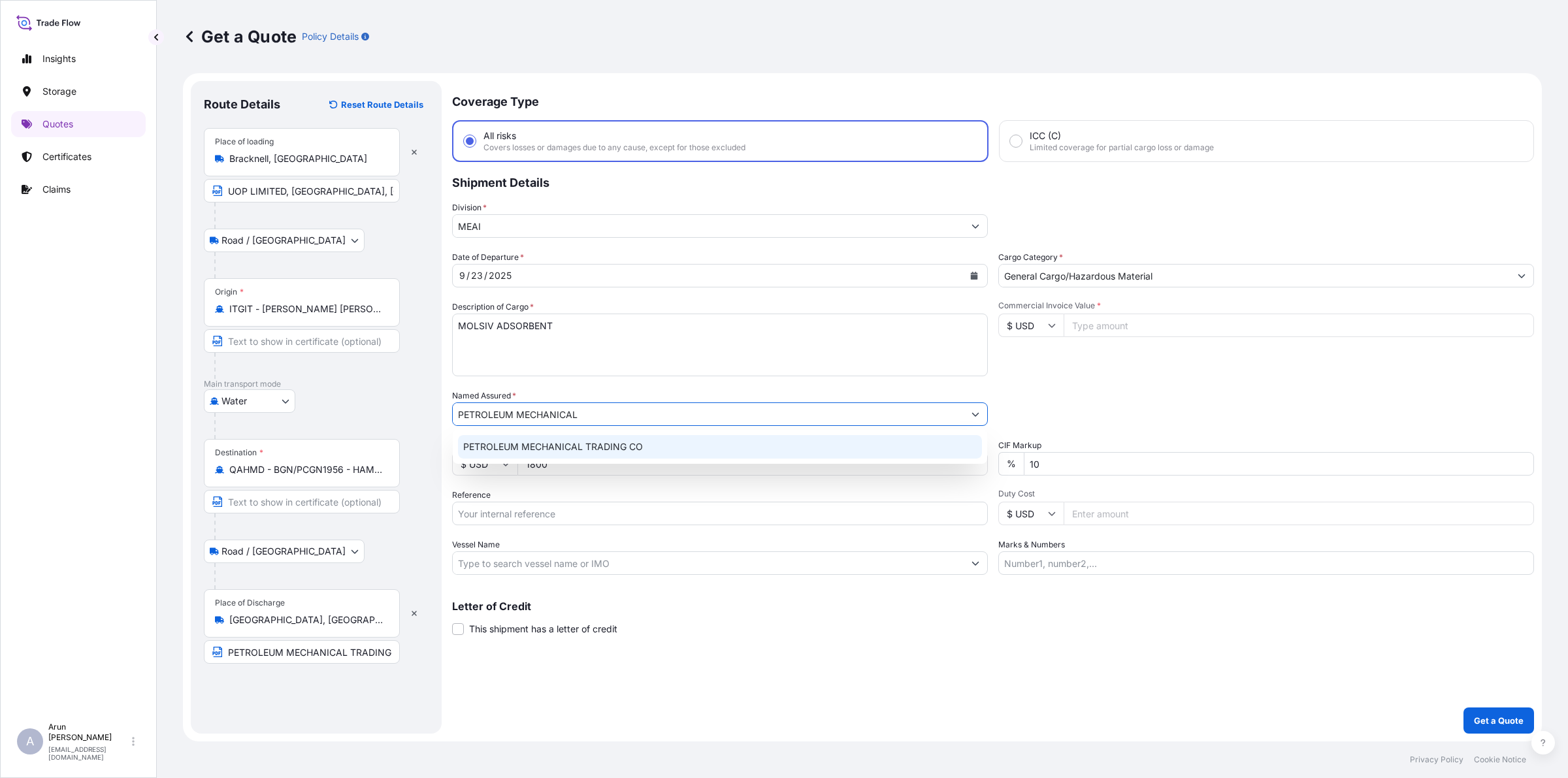
click at [635, 441] on span "PETROLEUM MECHANICAL TRADING CO" at bounding box center [552, 447] width 180 height 13
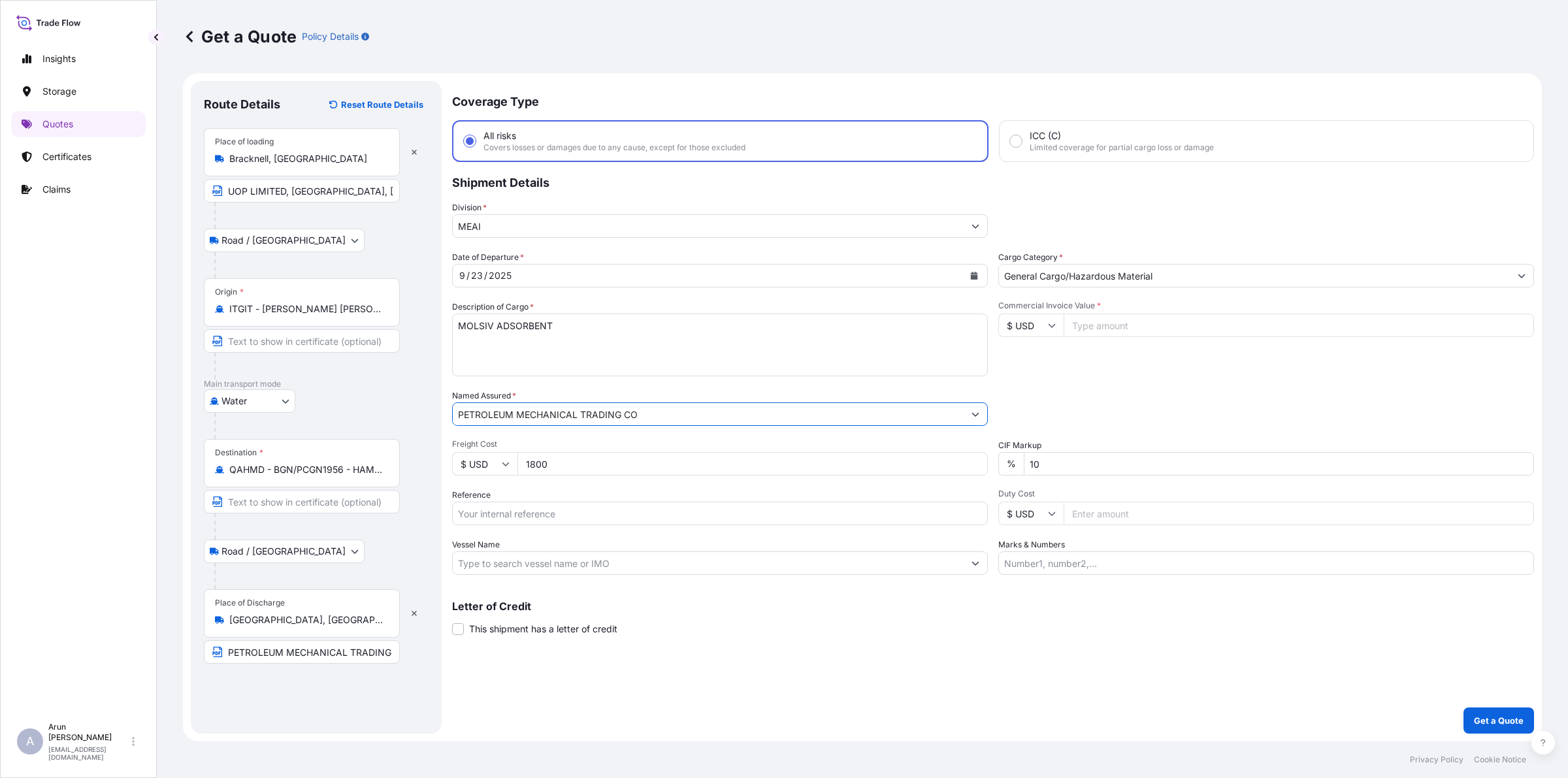
type input "PETROLEUM MECHANICAL TRADING CO"
click at [616, 514] on input "Reference" at bounding box center [720, 513] width 535 height 23
click at [1069, 566] on input "Marks & Numbers" at bounding box center [1266, 562] width 535 height 23
drag, startPoint x: 1063, startPoint y: 557, endPoint x: 1115, endPoint y: 570, distance: 53.6
click at [1115, 570] on input "INVOICE NO: CPI2025003 DATE: [DATE]" at bounding box center [1266, 562] width 535 height 23
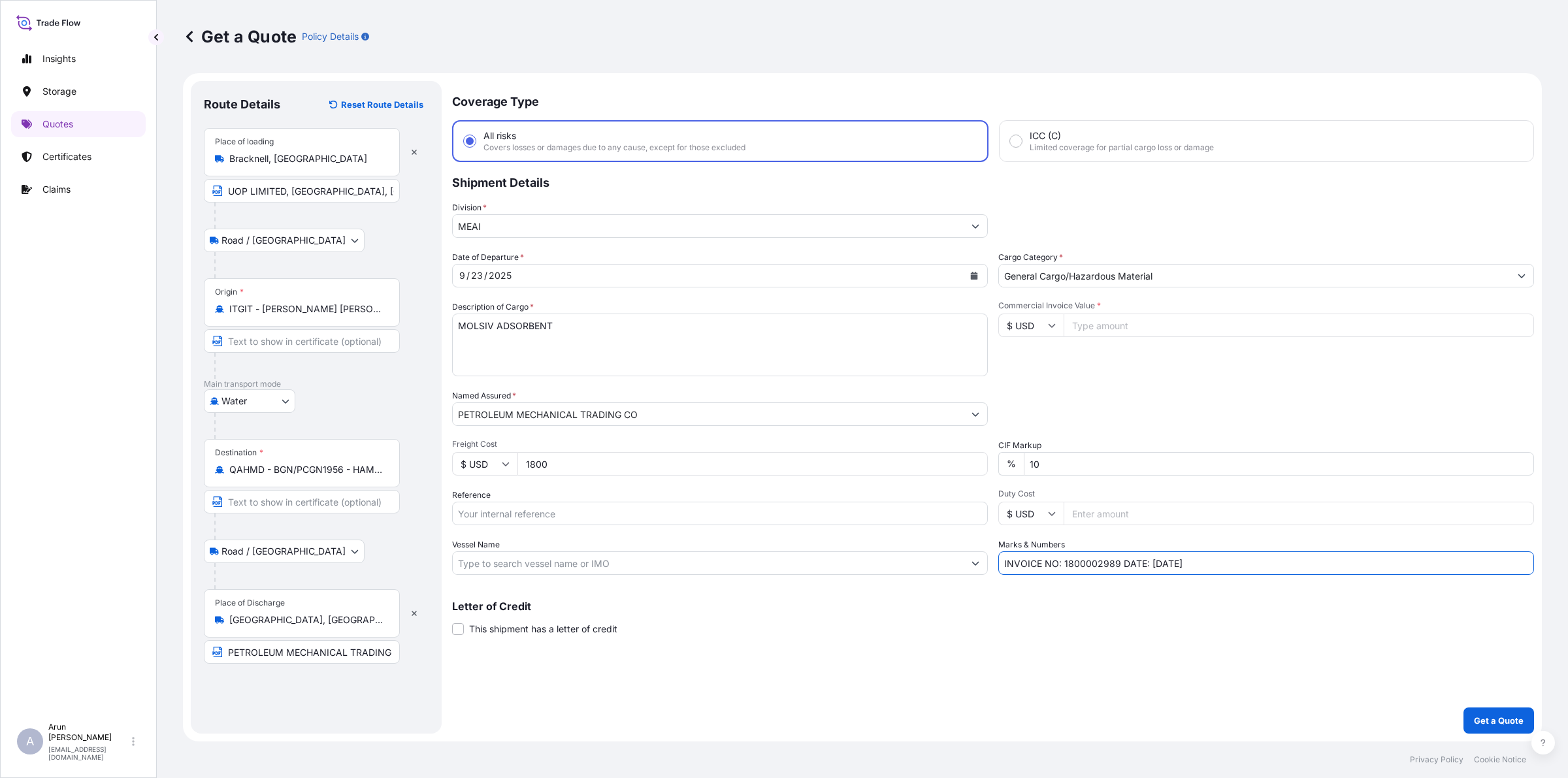
click at [1156, 565] on input "INVOICE NO: 1800002989 DATE: [DATE]" at bounding box center [1266, 562] width 535 height 23
type input "INVOICE NO: 1800002989 DATE: [DATE]"
click at [578, 514] on input "Reference" at bounding box center [720, 513] width 535 height 23
drag, startPoint x: 493, startPoint y: 513, endPoint x: 588, endPoint y: 514, distance: 95.0
click at [588, 514] on input "BL NO: HQDHMD2503011" at bounding box center [720, 513] width 535 height 23
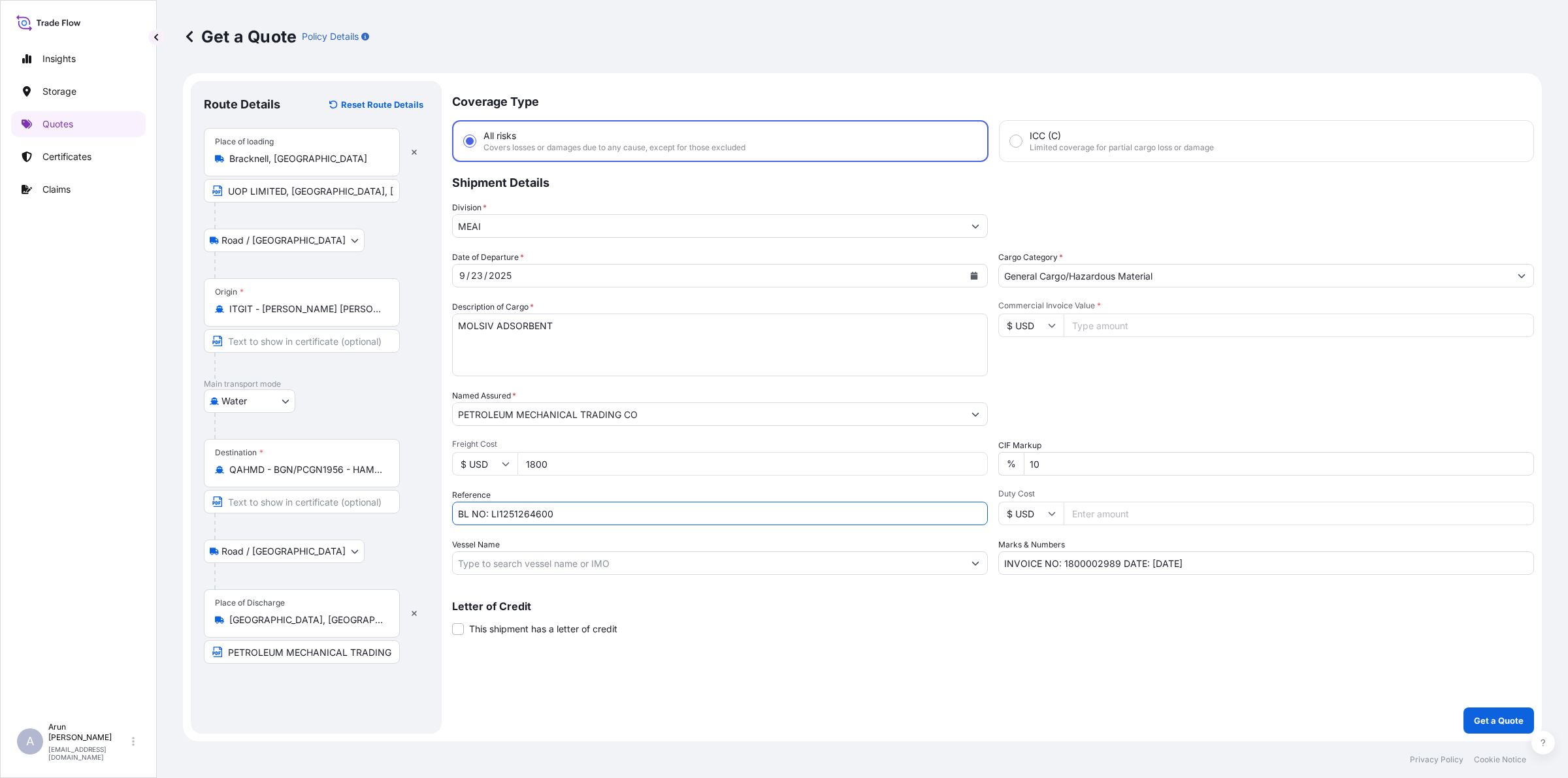
type input "BL NO: LI1251264600"
click at [588, 569] on input "Vessel Name" at bounding box center [708, 562] width 510 height 23
click at [584, 566] on input "Vessel Name" at bounding box center [708, 562] width 510 height 23
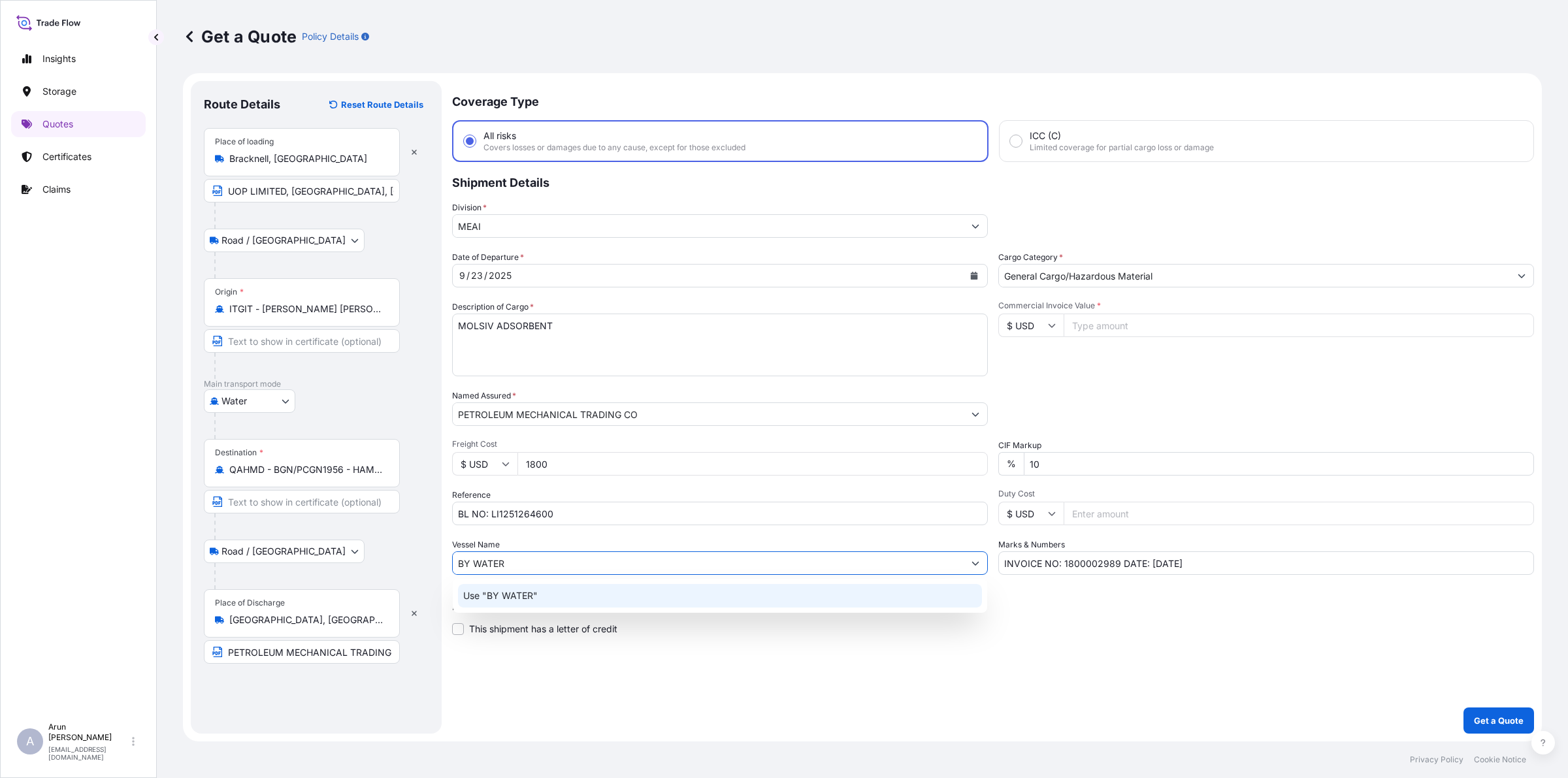
click at [575, 592] on div "Use "BY WATER"" at bounding box center [719, 595] width 524 height 23
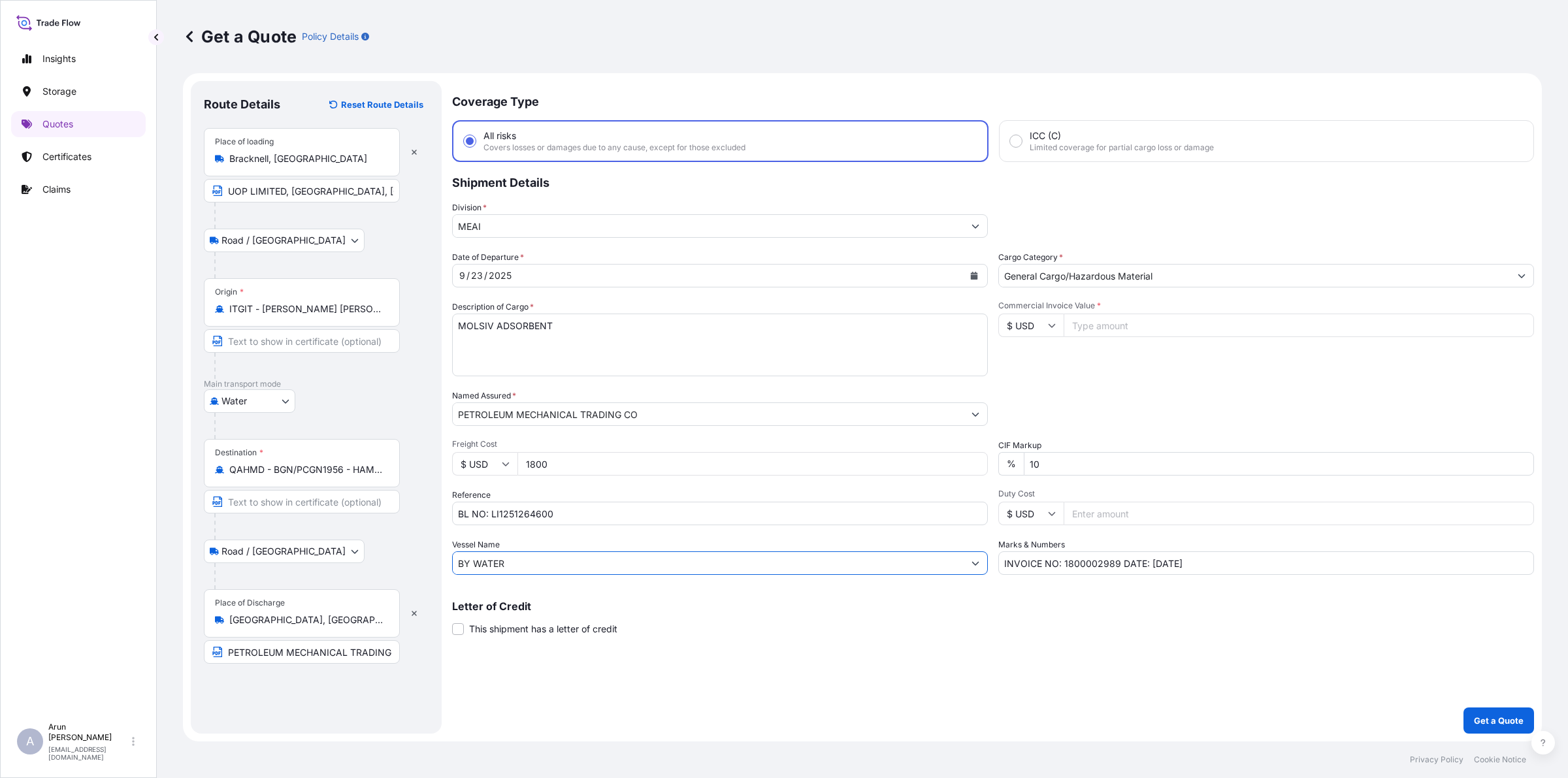
type input "BY WATER"
click at [1124, 328] on input "Commercial Invoice Value *" at bounding box center [1299, 325] width 470 height 23
type input "846450"
click at [1507, 723] on p "Get a Quote" at bounding box center [1499, 720] width 50 height 13
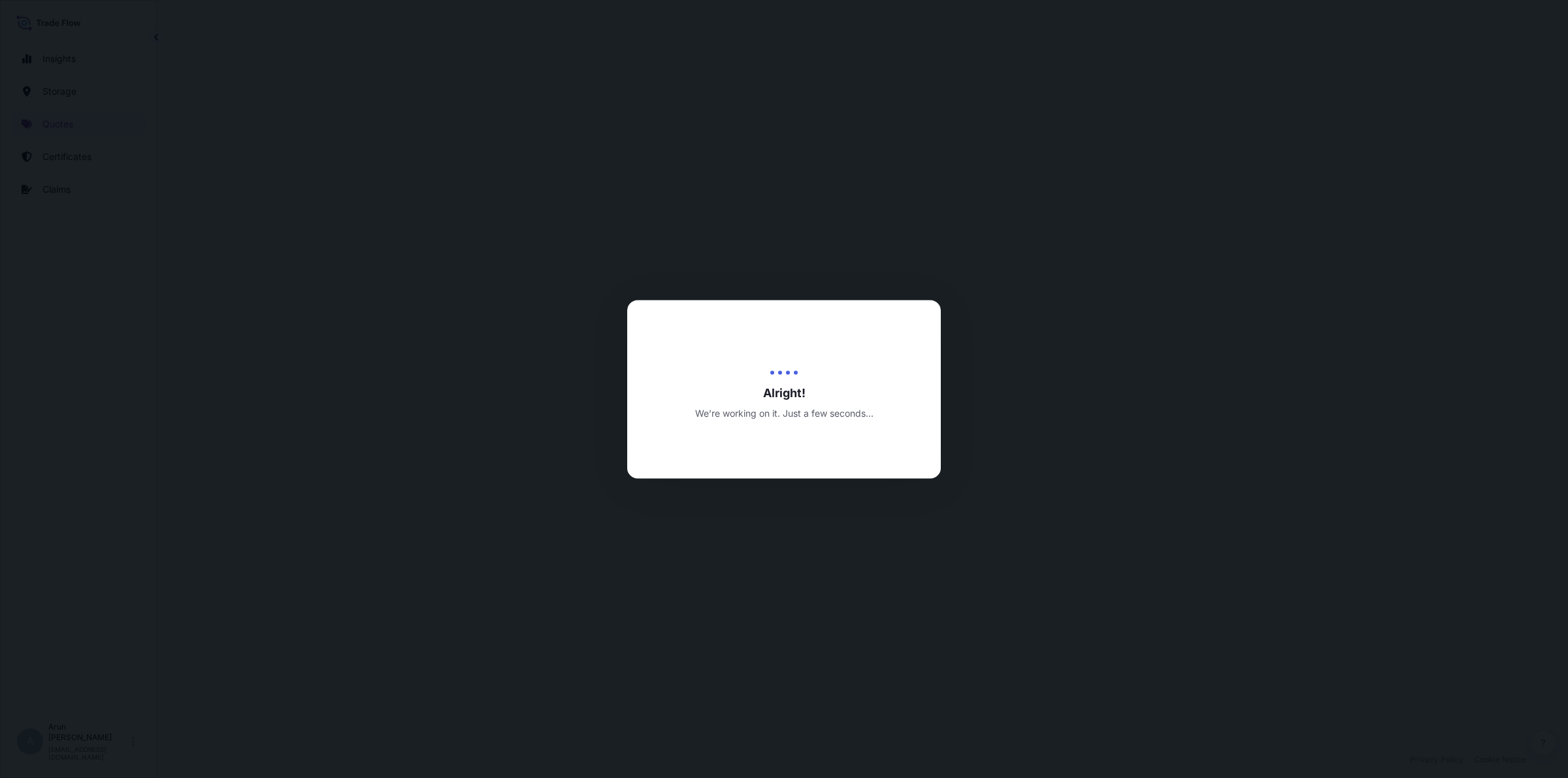
select select "Road / [GEOGRAPHIC_DATA]"
select select "Water"
select select "Road / [GEOGRAPHIC_DATA]"
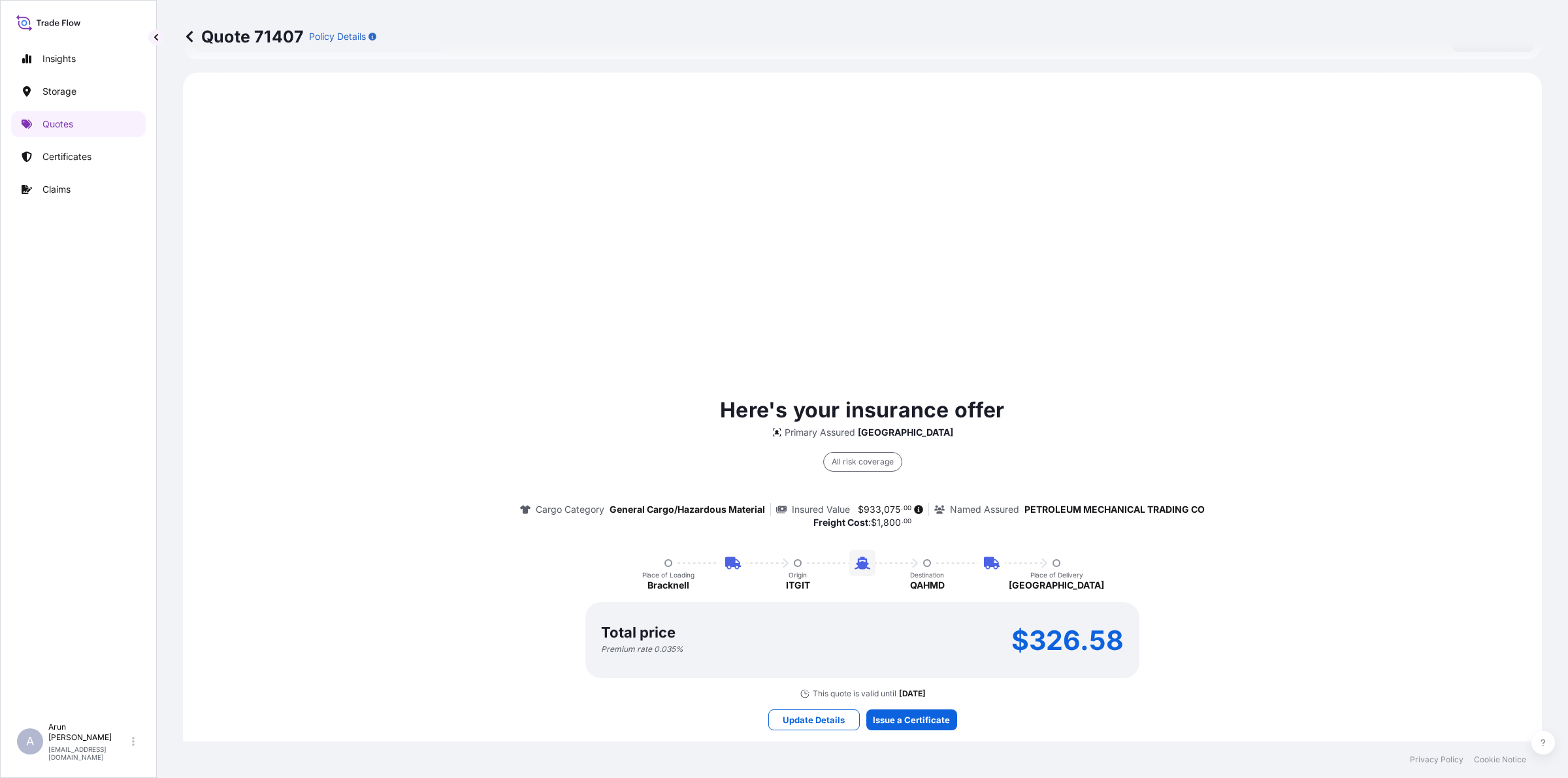
scroll to position [628, 0]
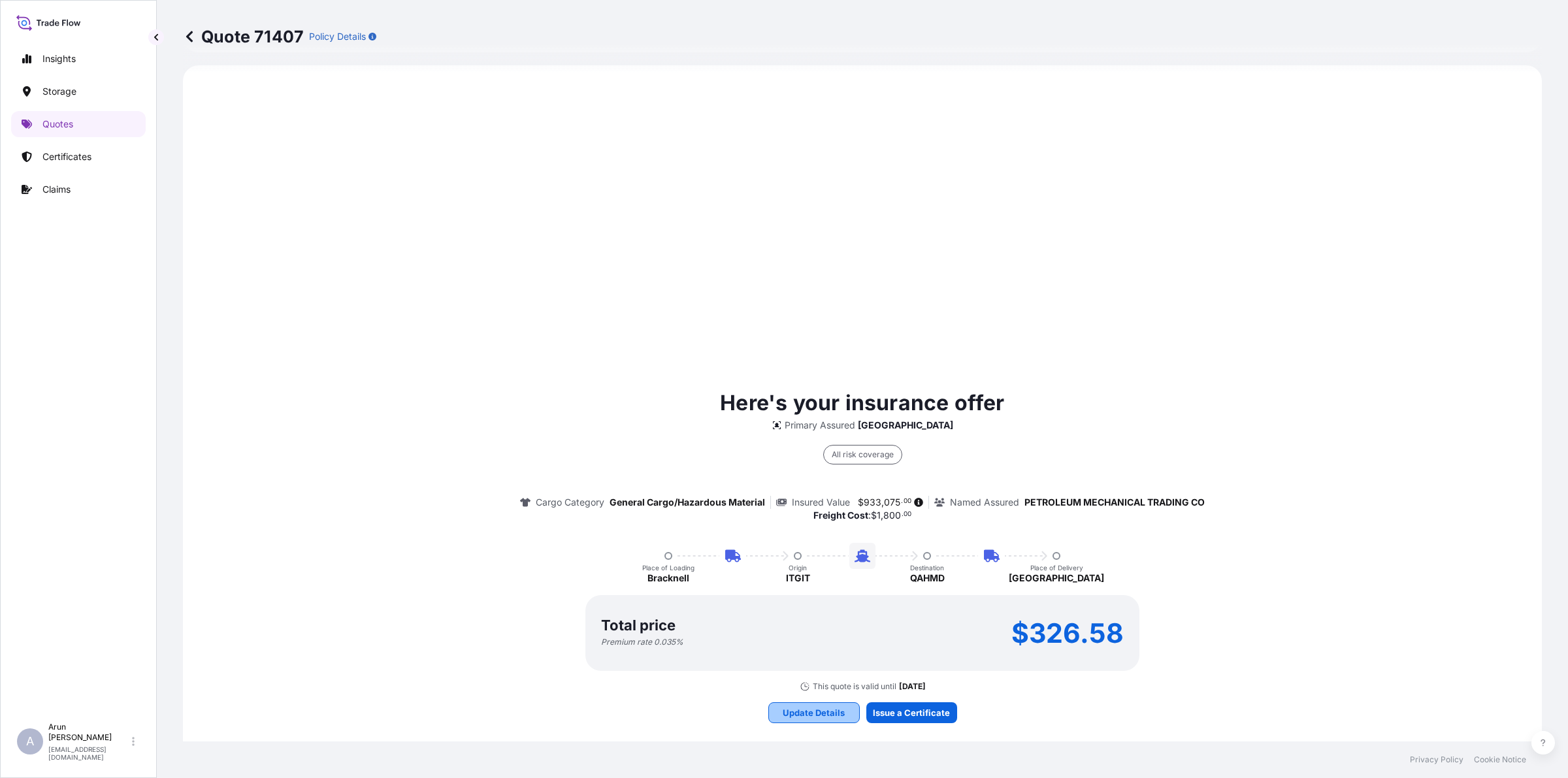
click at [820, 715] on p "Update Details" at bounding box center [814, 712] width 62 height 13
click at [60, 63] on p "Insights" at bounding box center [59, 58] width 33 height 13
select select "2025"
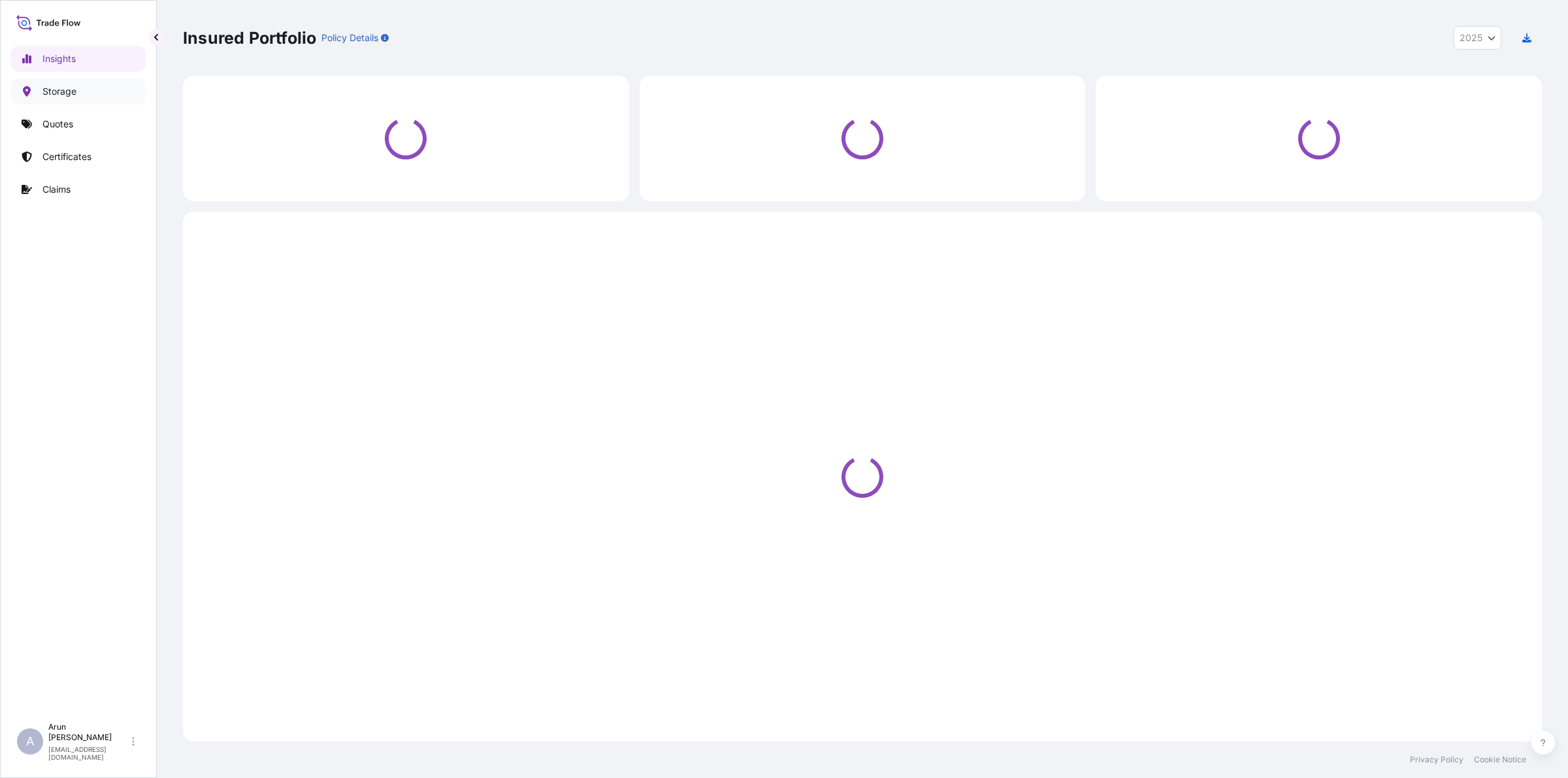
click at [59, 85] on p "Storage" at bounding box center [60, 91] width 34 height 13
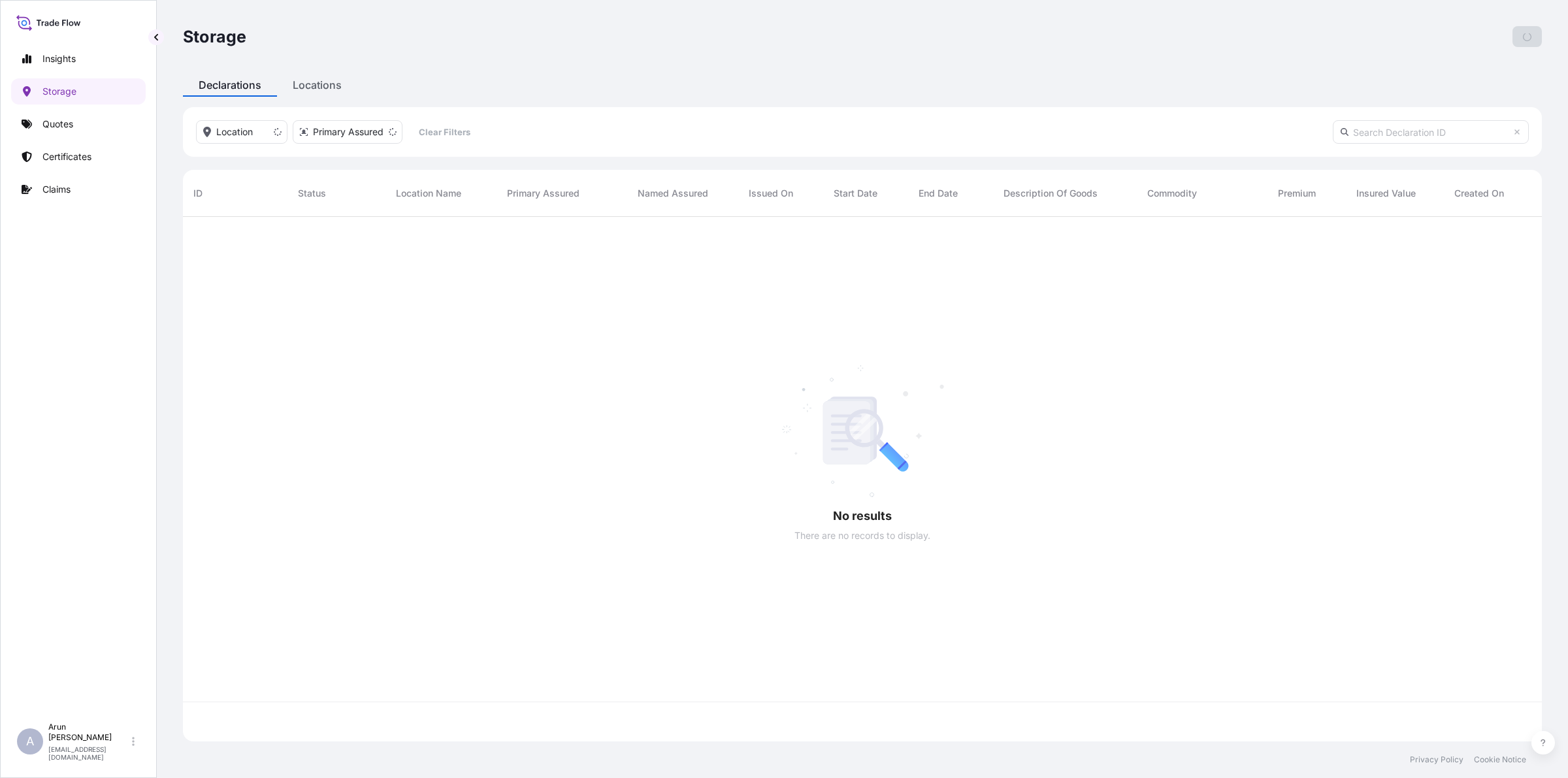
scroll to position [520, 1346]
